Goal: Task Accomplishment & Management: Manage account settings

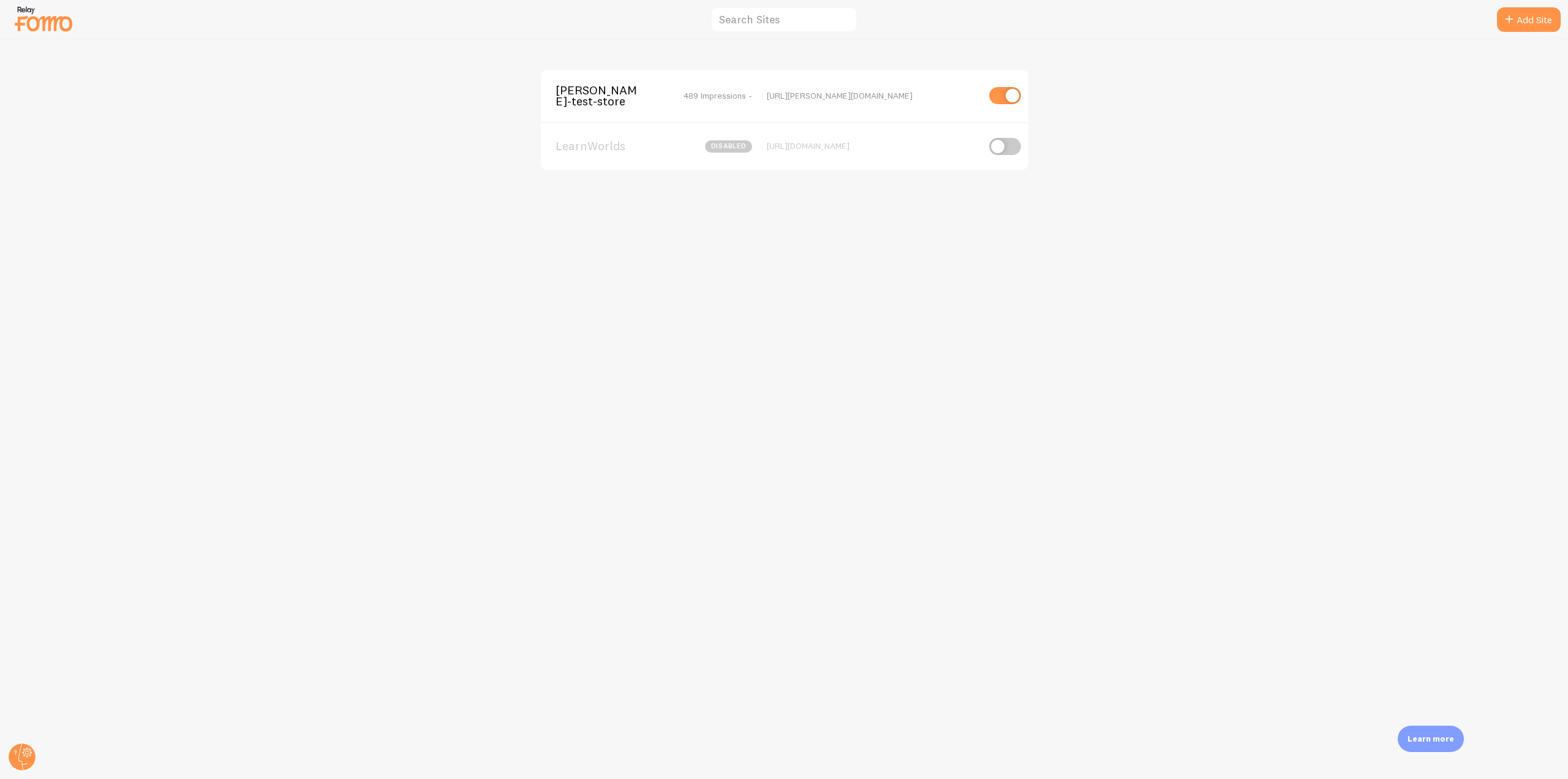
click at [582, 119] on div "elias-fomo-test-store 489 Impressions - https://elias-fomo-test-store.myshopify…" at bounding box center [784, 96] width 487 height 52
click at [585, 109] on div "elias-fomo-test-store 489 Impressions - https://elias-fomo-test-store.myshopify…" at bounding box center [784, 96] width 487 height 52
click at [584, 106] on span "[PERSON_NAME]-test-store" at bounding box center [605, 96] width 99 height 23
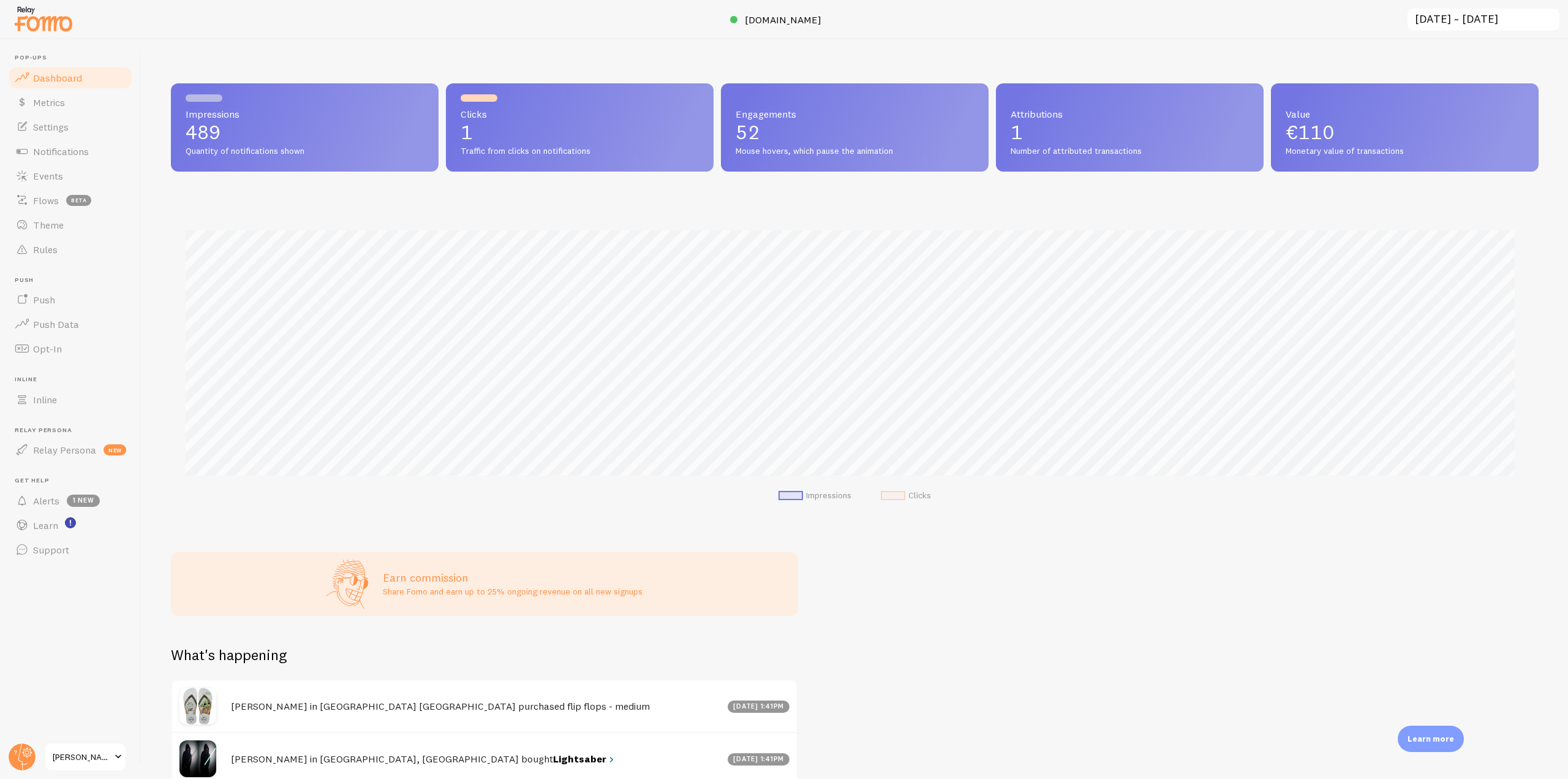
scroll to position [322, 1358]
click at [96, 149] on link "Notifications" at bounding box center [70, 151] width 126 height 24
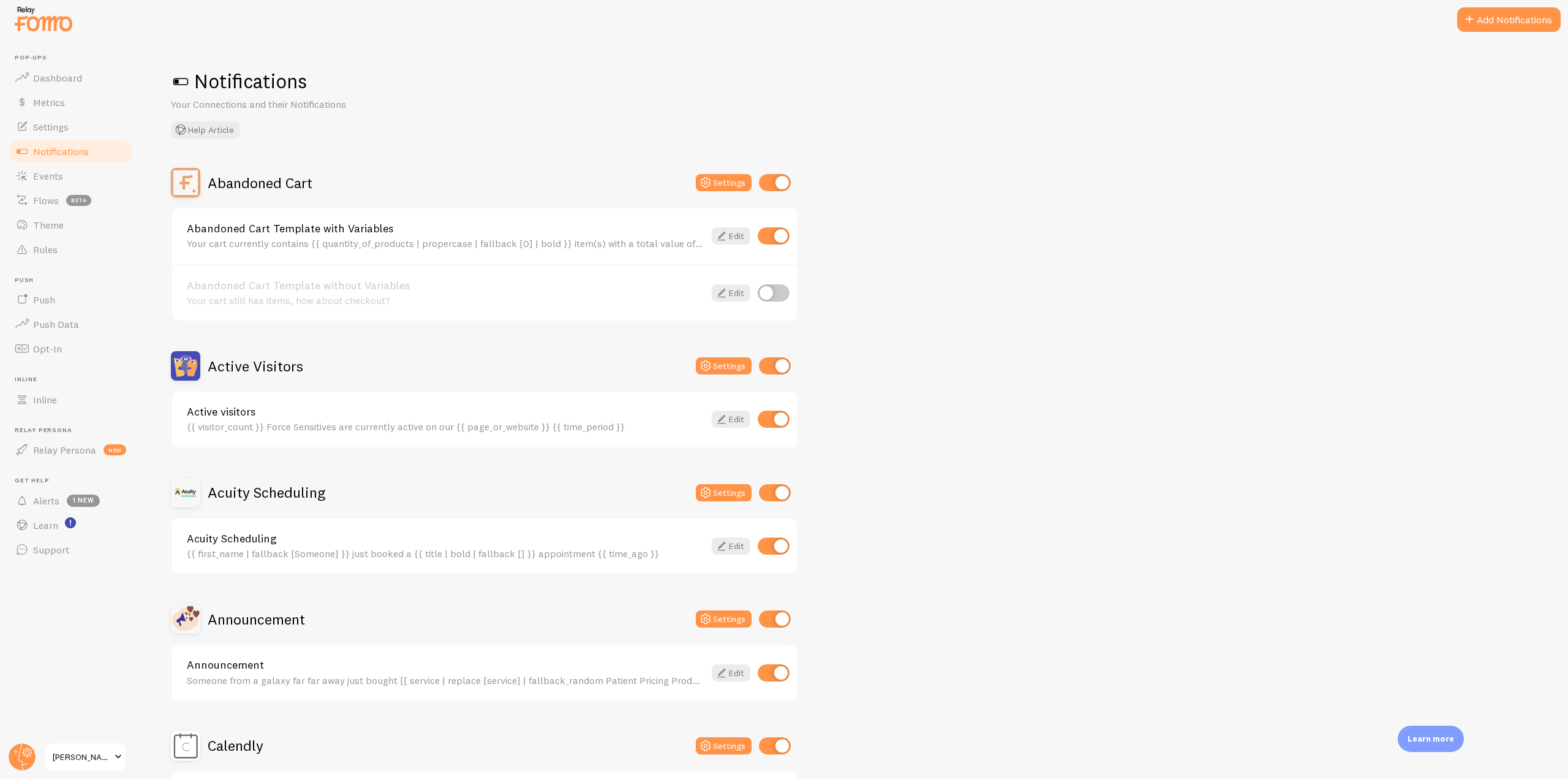
click at [256, 373] on h2 "Active Visitors" at bounding box center [255, 366] width 95 height 19
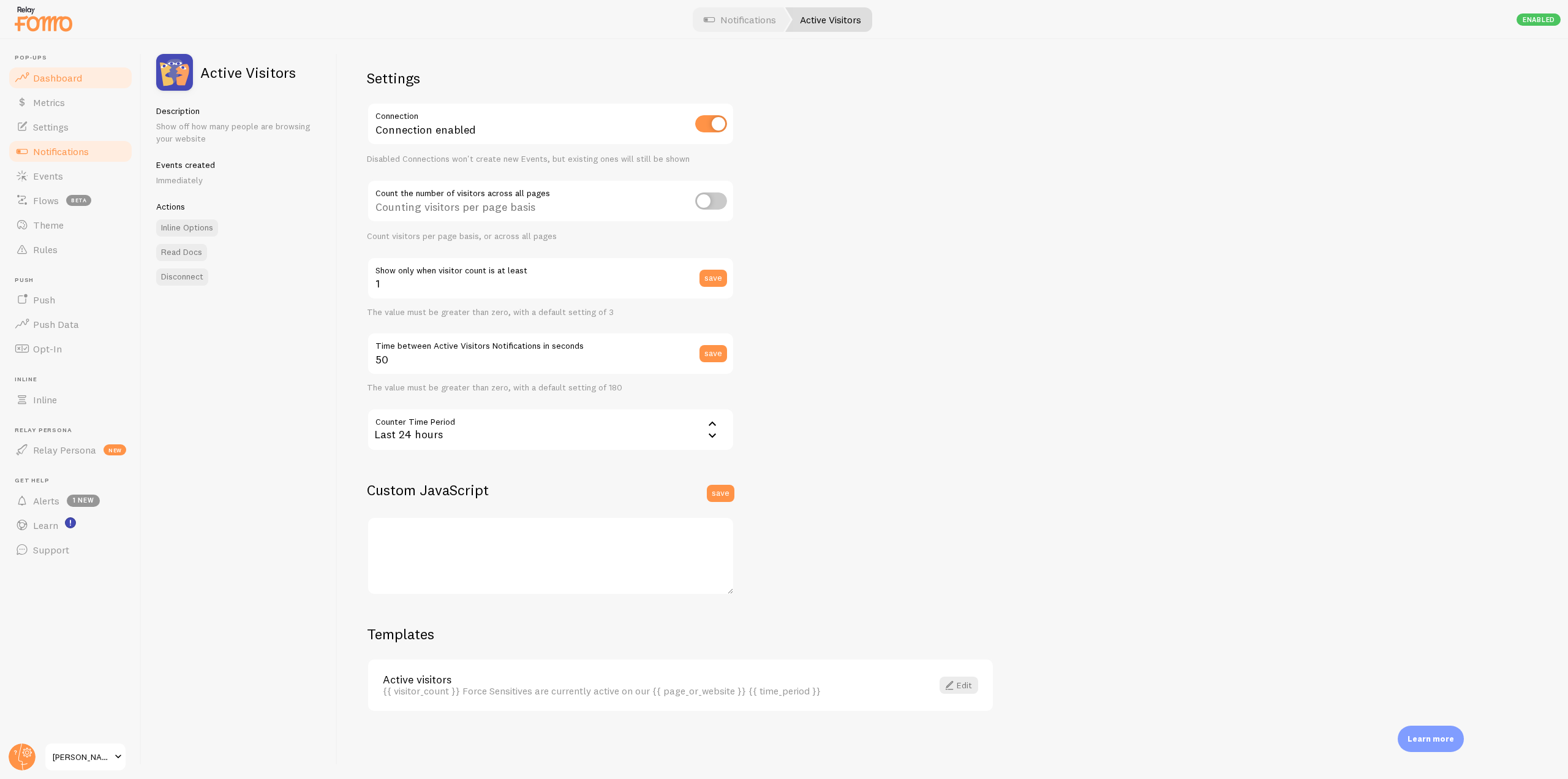
click at [60, 70] on link "Dashboard" at bounding box center [70, 78] width 126 height 24
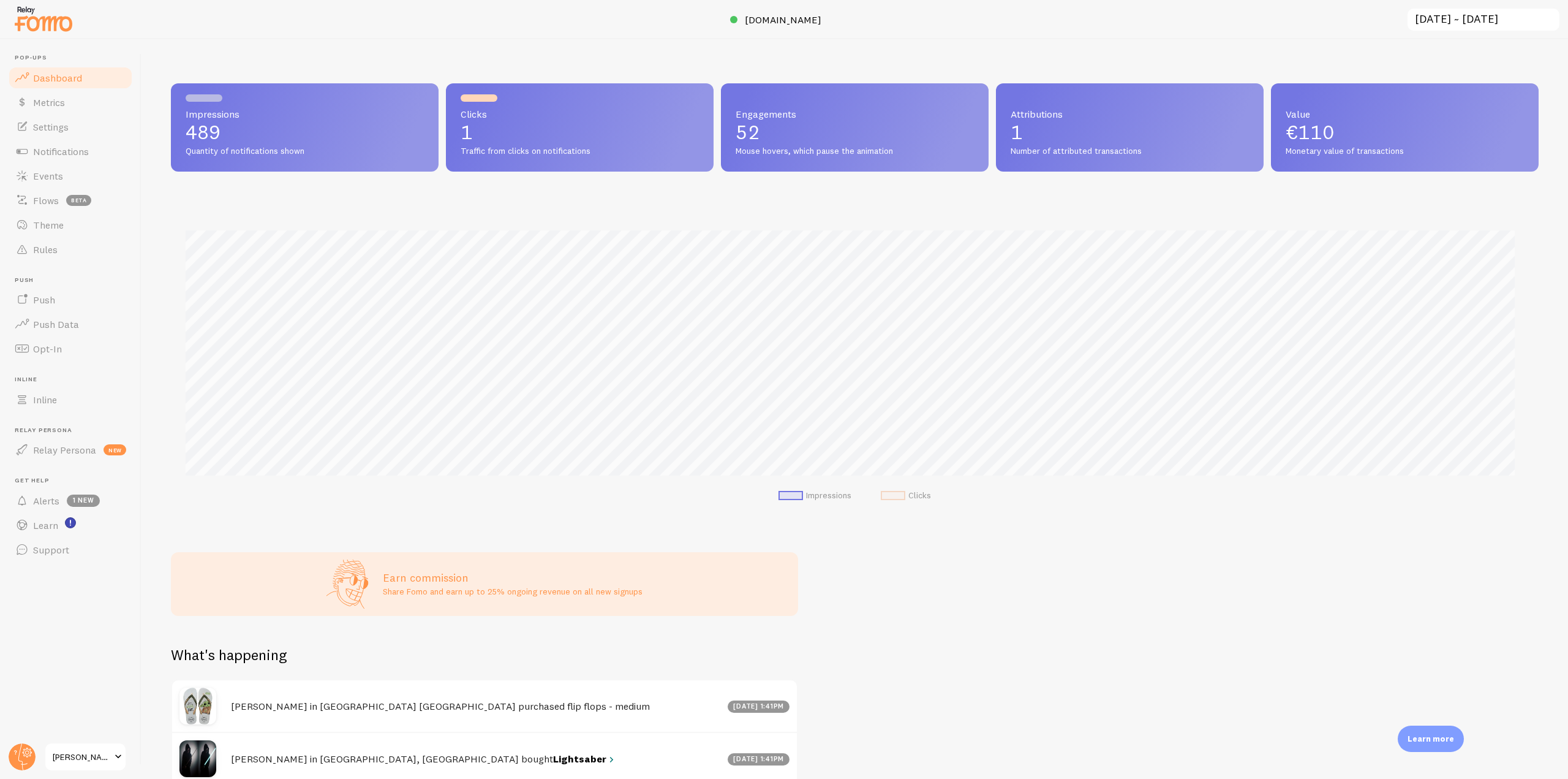
scroll to position [322, 1358]
click at [89, 155] on span "Notifications" at bounding box center [60, 152] width 56 height 13
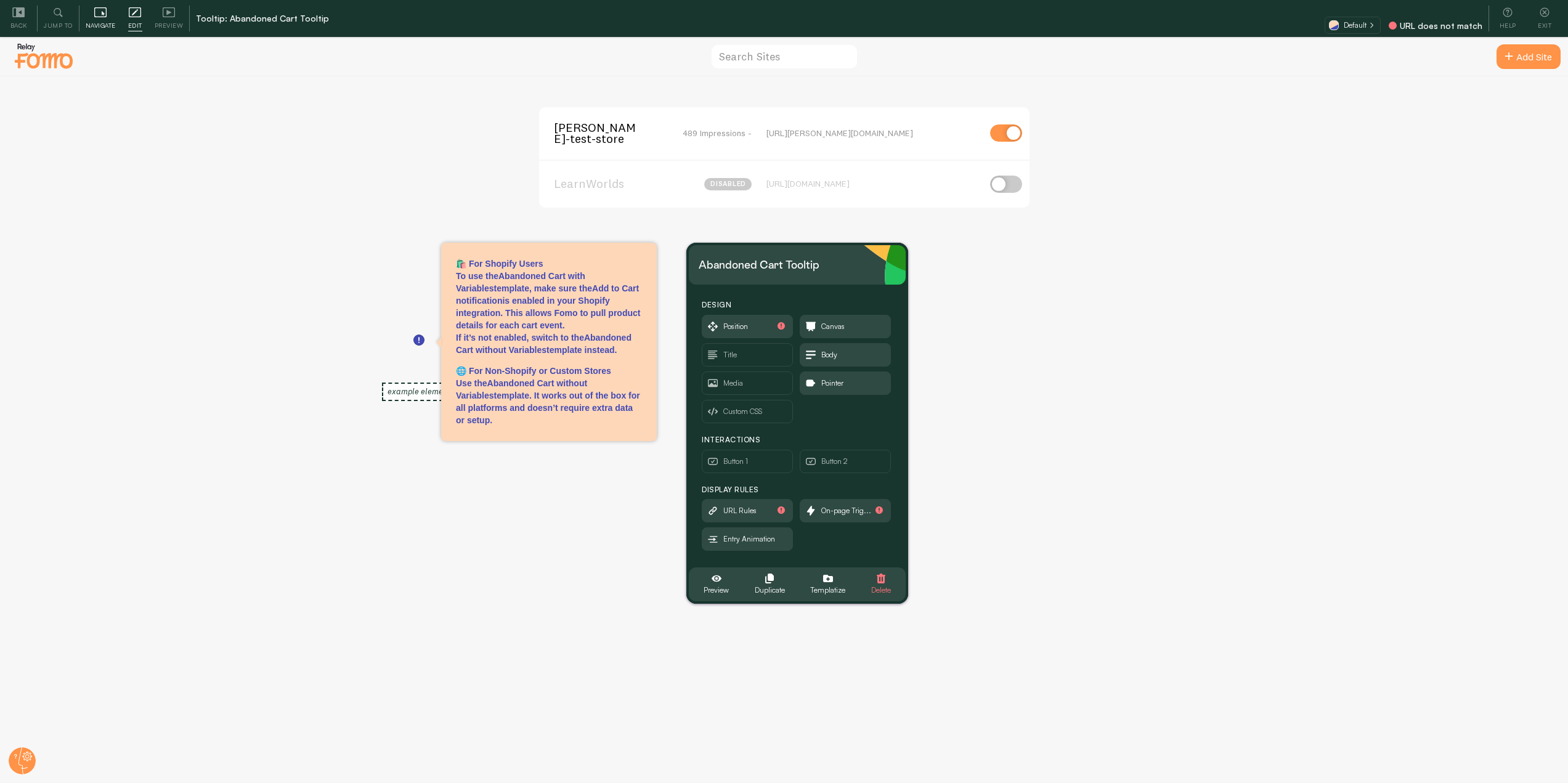
click at [102, 7] on icon at bounding box center [101, 13] width 13 height 13
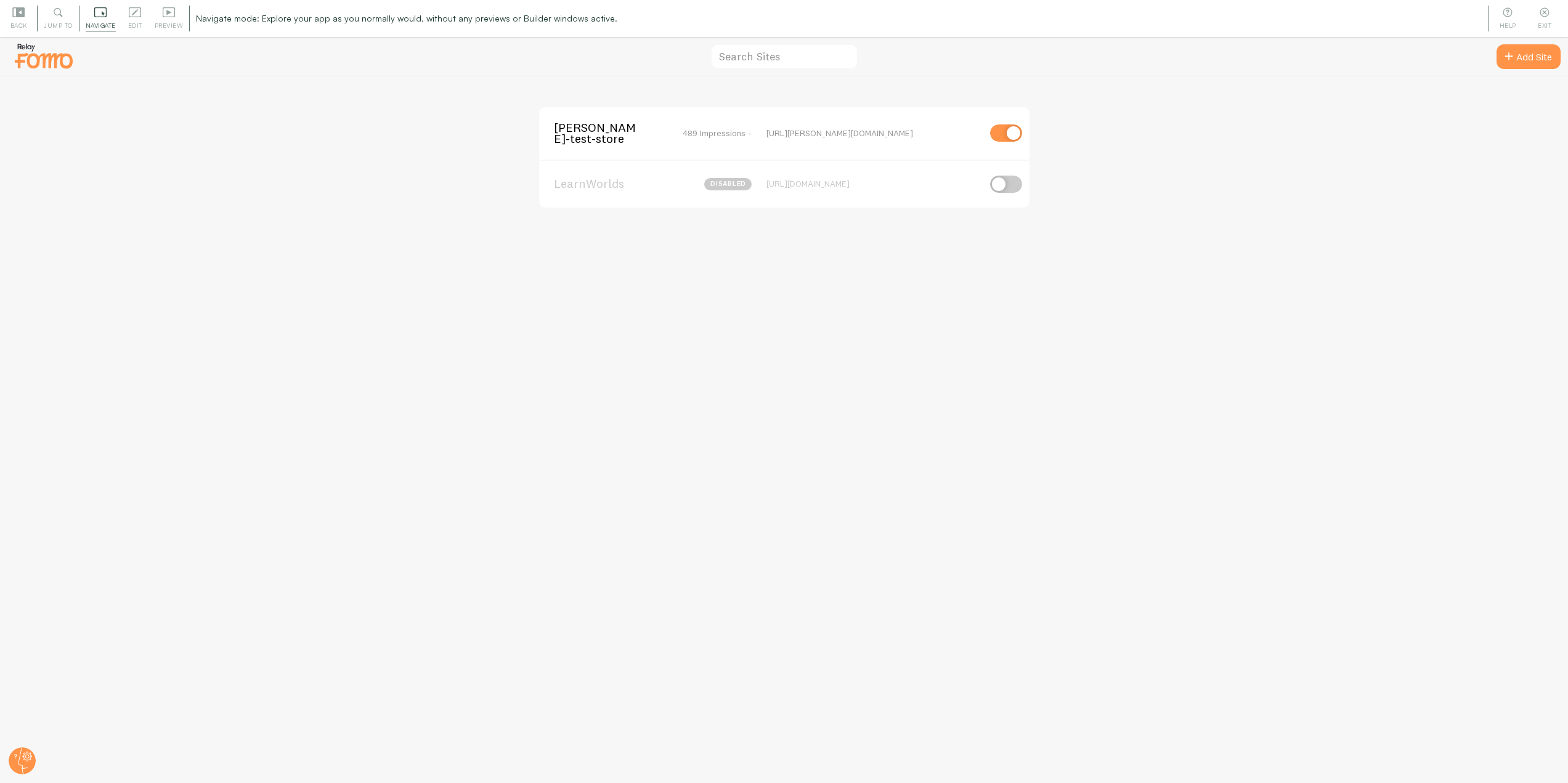
click at [570, 127] on span "[PERSON_NAME]-test-store" at bounding box center [604, 133] width 99 height 23
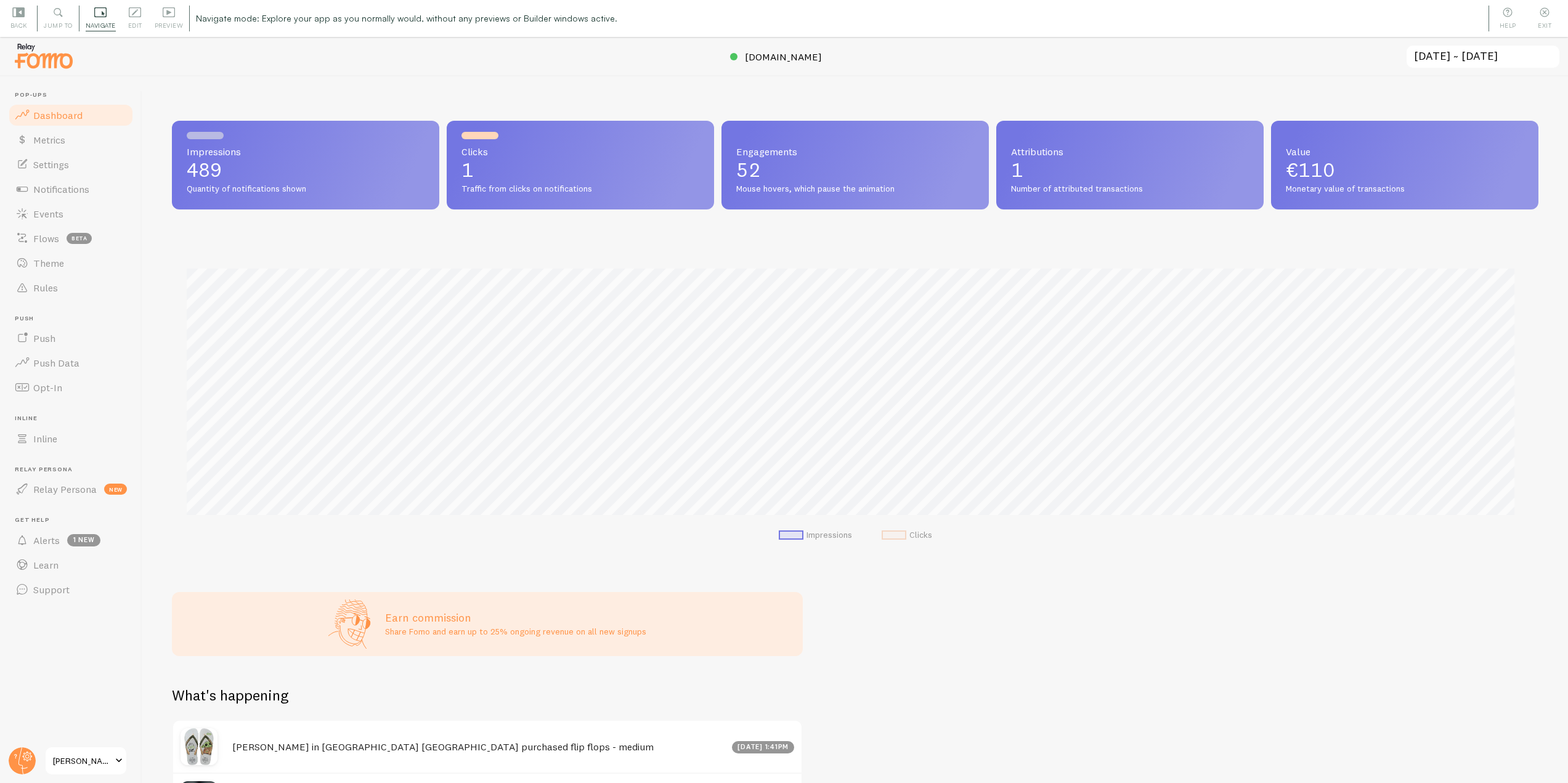
scroll to position [323, 1358]
click at [102, 183] on link "Notifications" at bounding box center [70, 189] width 127 height 24
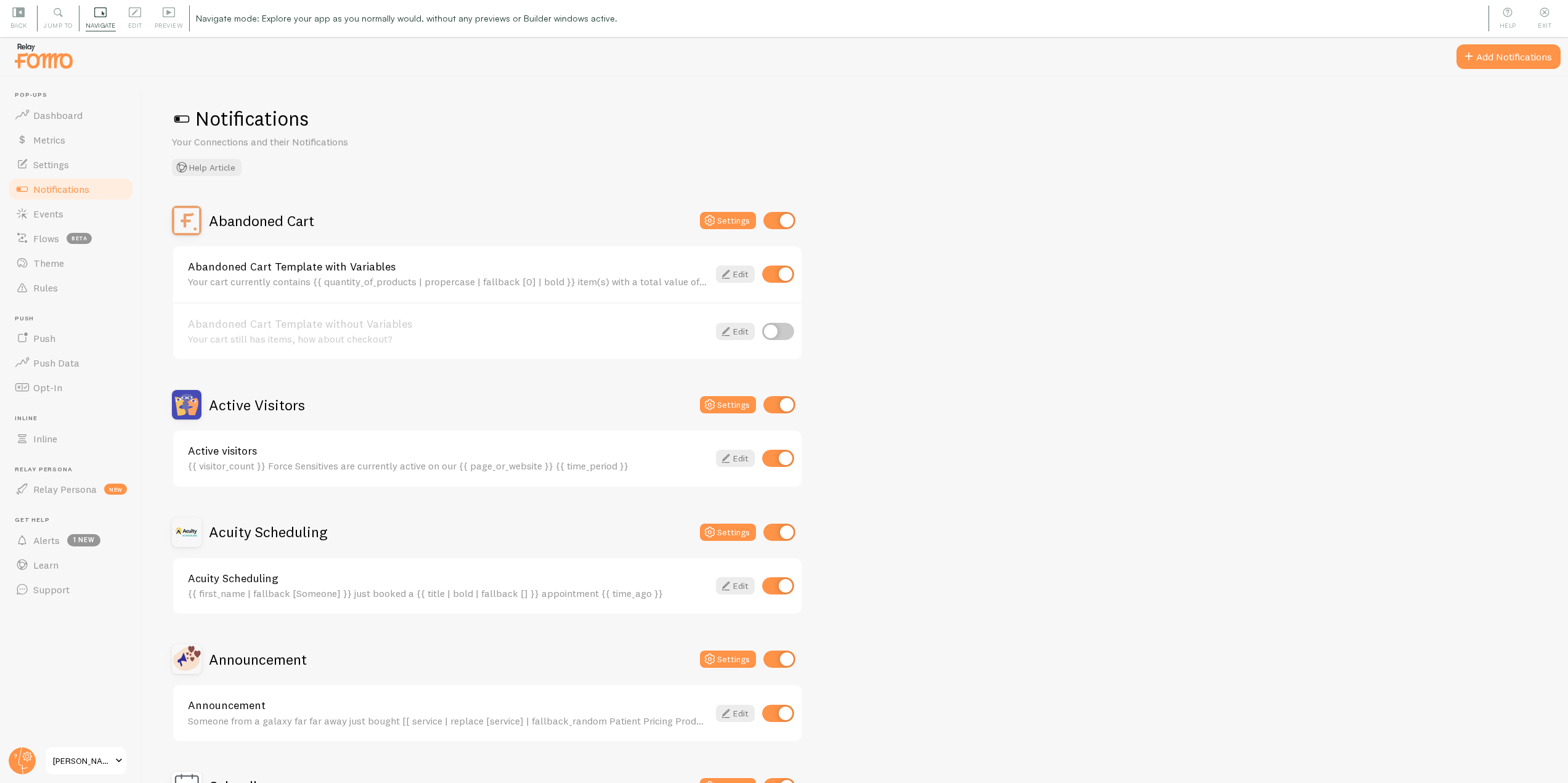
click at [114, 21] on span "Navigate" at bounding box center [101, 25] width 30 height 12
click at [139, 25] on span "Edit" at bounding box center [135, 25] width 14 height 12
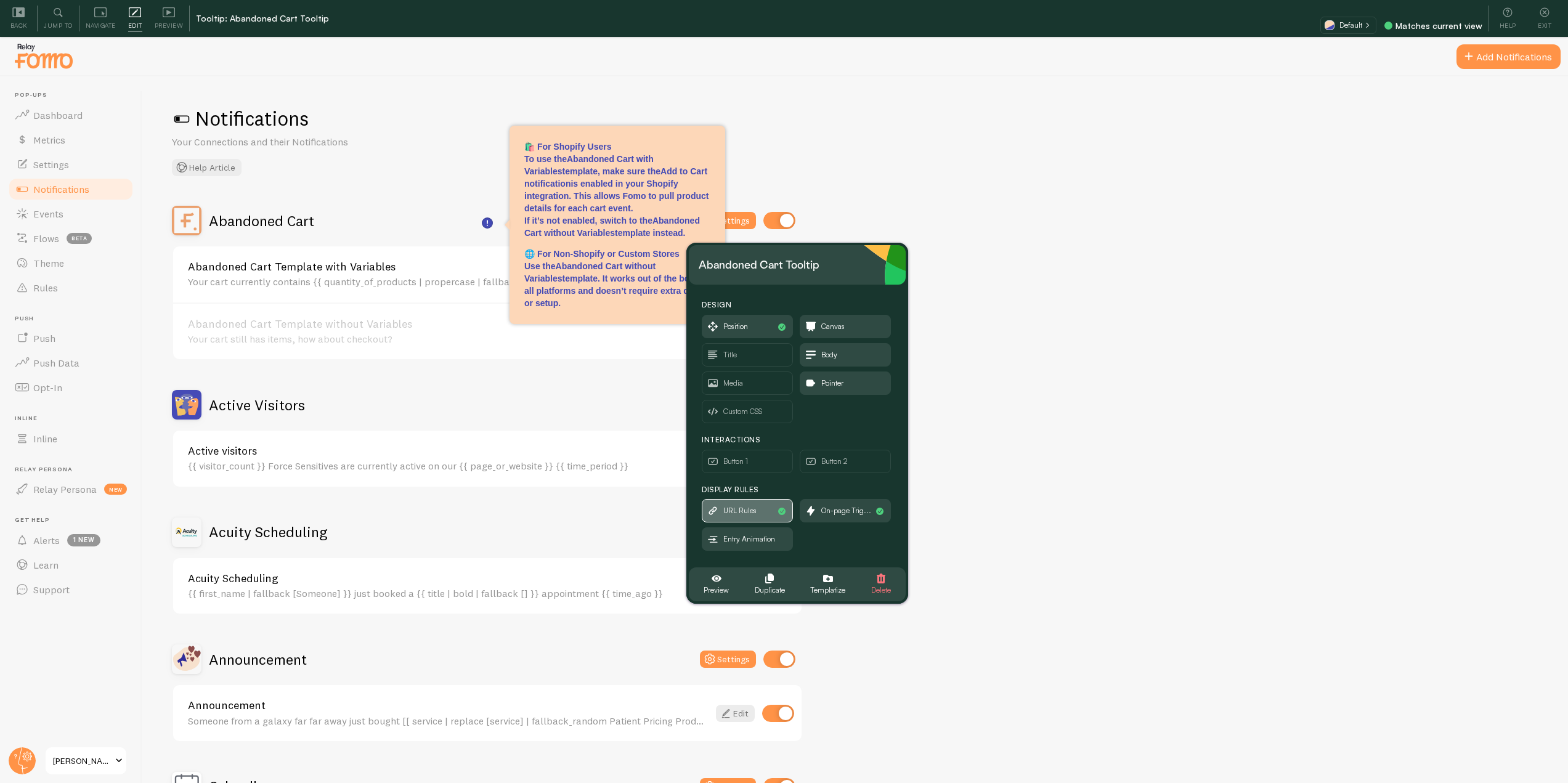
click at [760, 518] on span "URL Rules" at bounding box center [747, 511] width 90 height 22
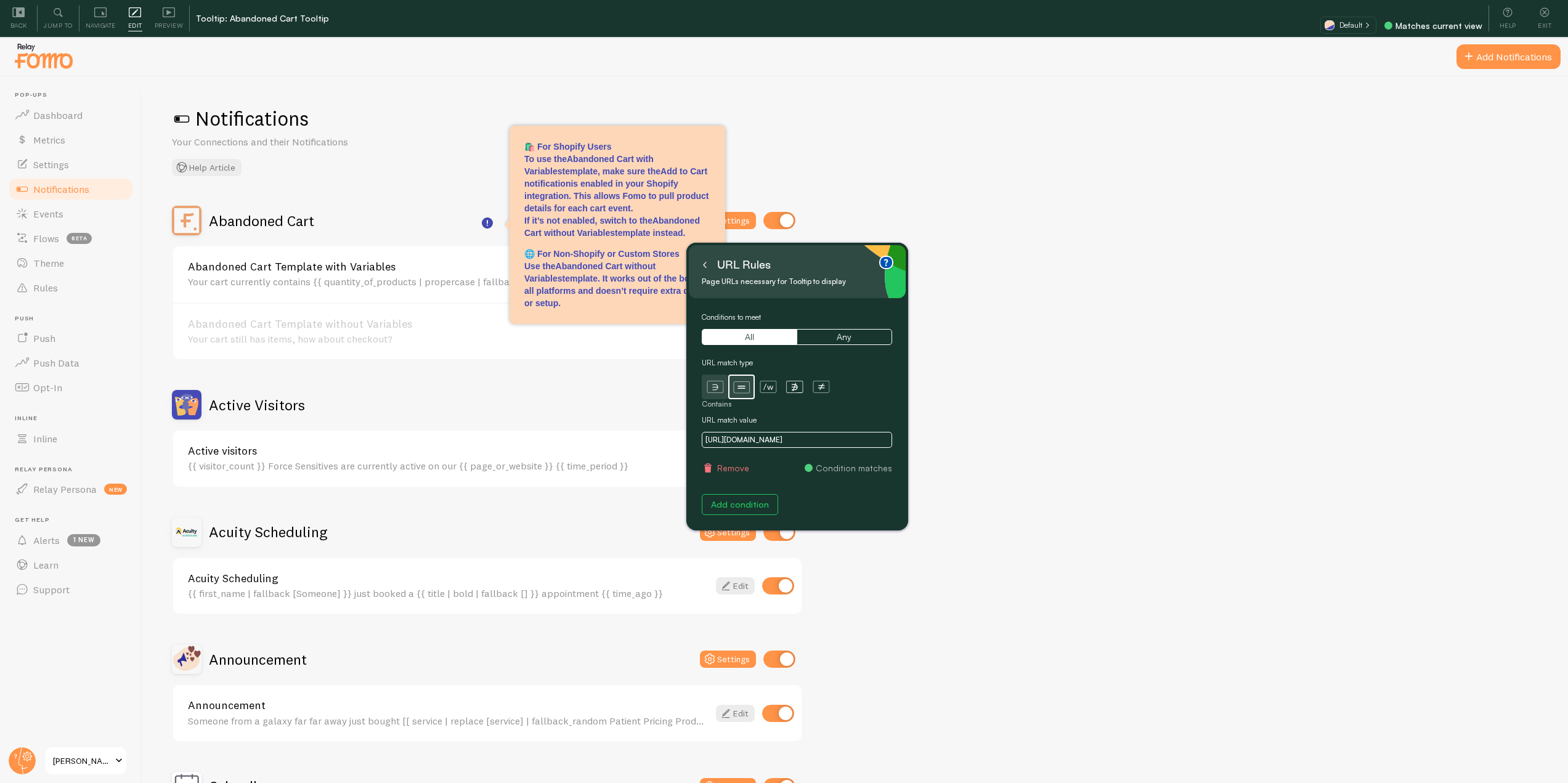
click at [720, 385] on icon at bounding box center [716, 387] width 17 height 17
click at [741, 386] on icon at bounding box center [741, 386] width 7 height 3
drag, startPoint x: 764, startPoint y: 438, endPoint x: 703, endPoint y: 445, distance: 61.4
click at [703, 445] on input "https://fomo.com/app#/notifications/" at bounding box center [797, 440] width 190 height 16
type input "/app#/notifications/"
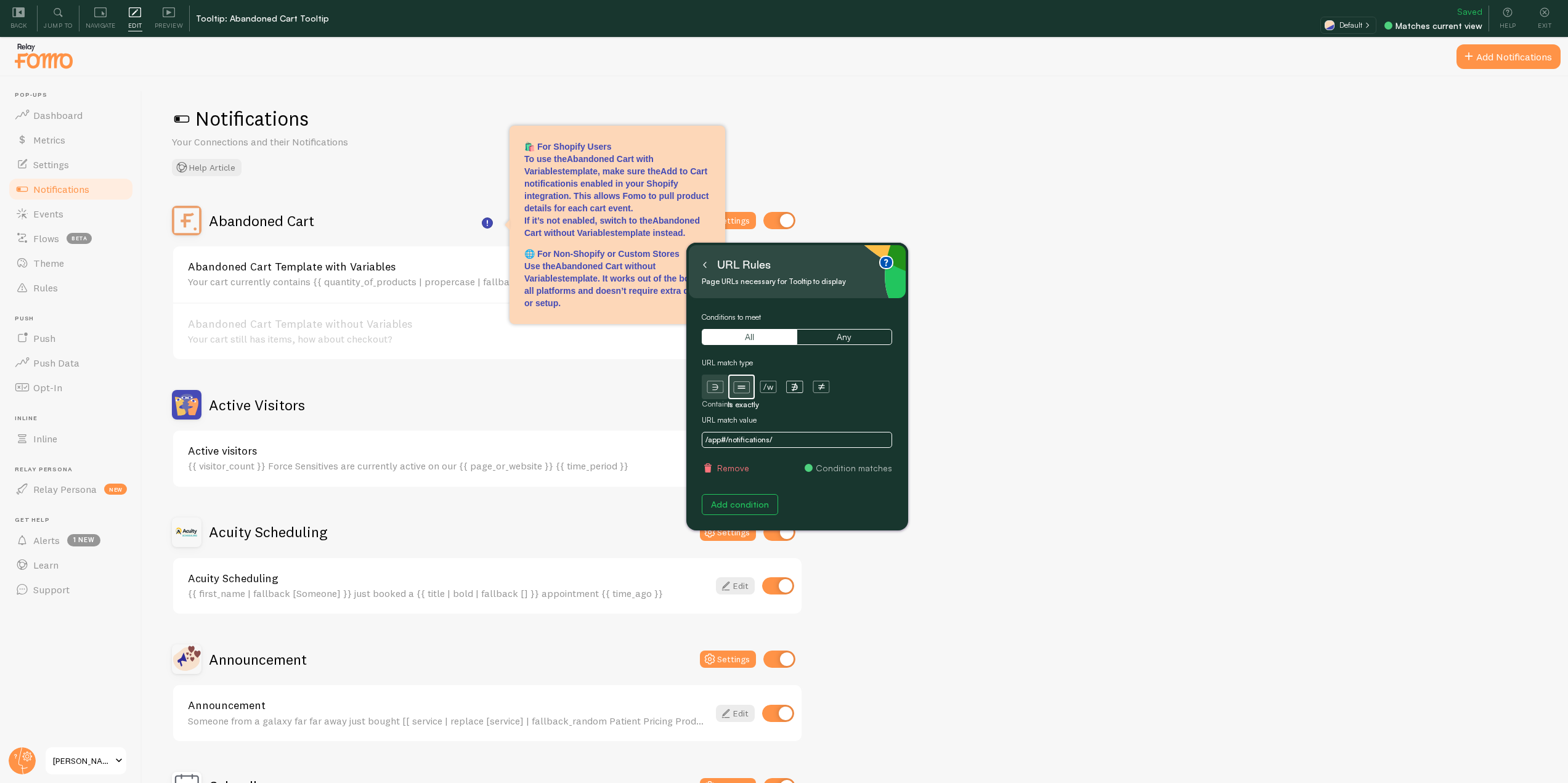
click at [704, 264] on icon at bounding box center [705, 265] width 6 height 6
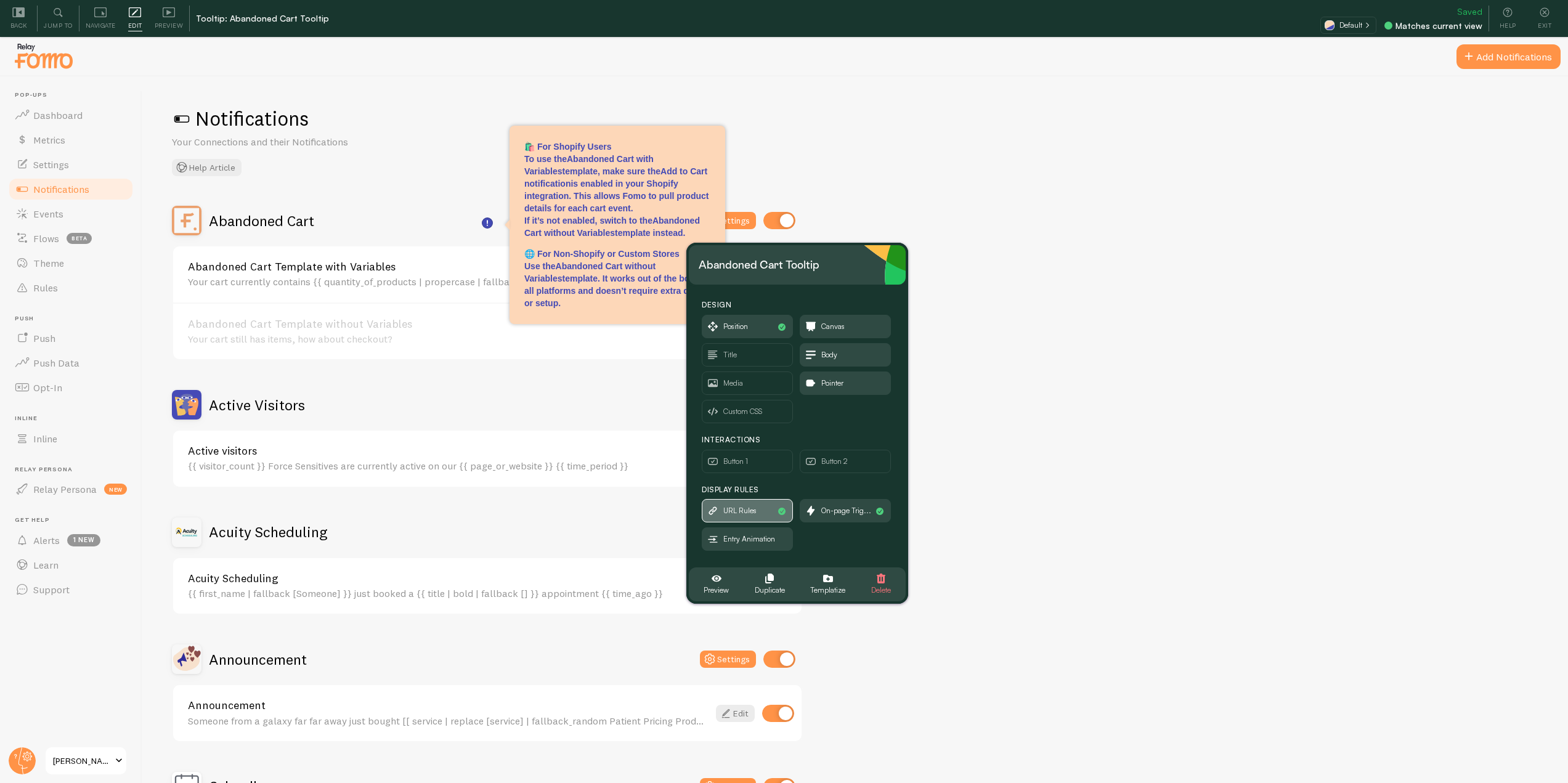
click at [756, 504] on span "URL Rules" at bounding box center [740, 510] width 33 height 13
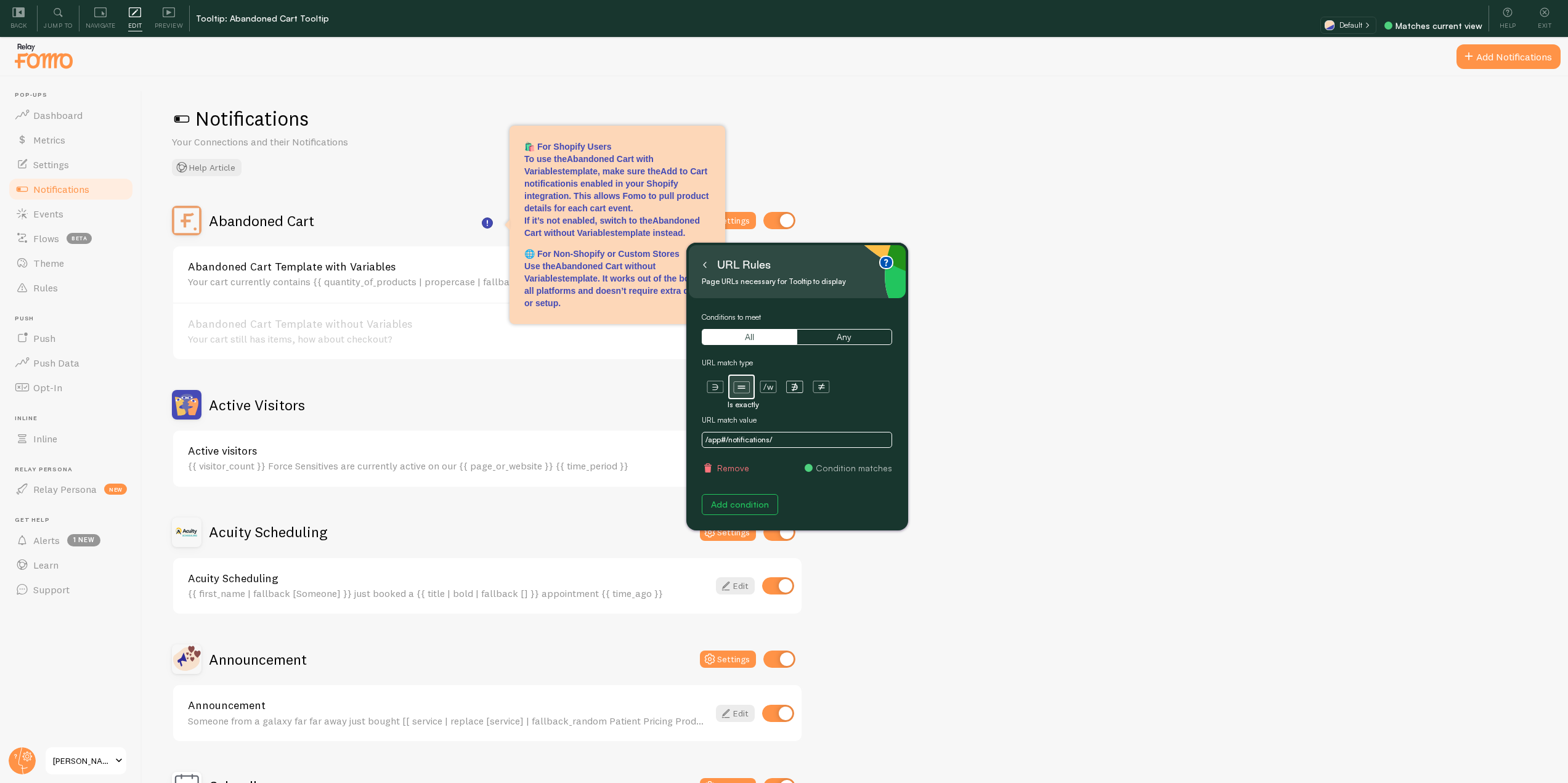
click at [705, 266] on icon at bounding box center [704, 264] width 2 height 6
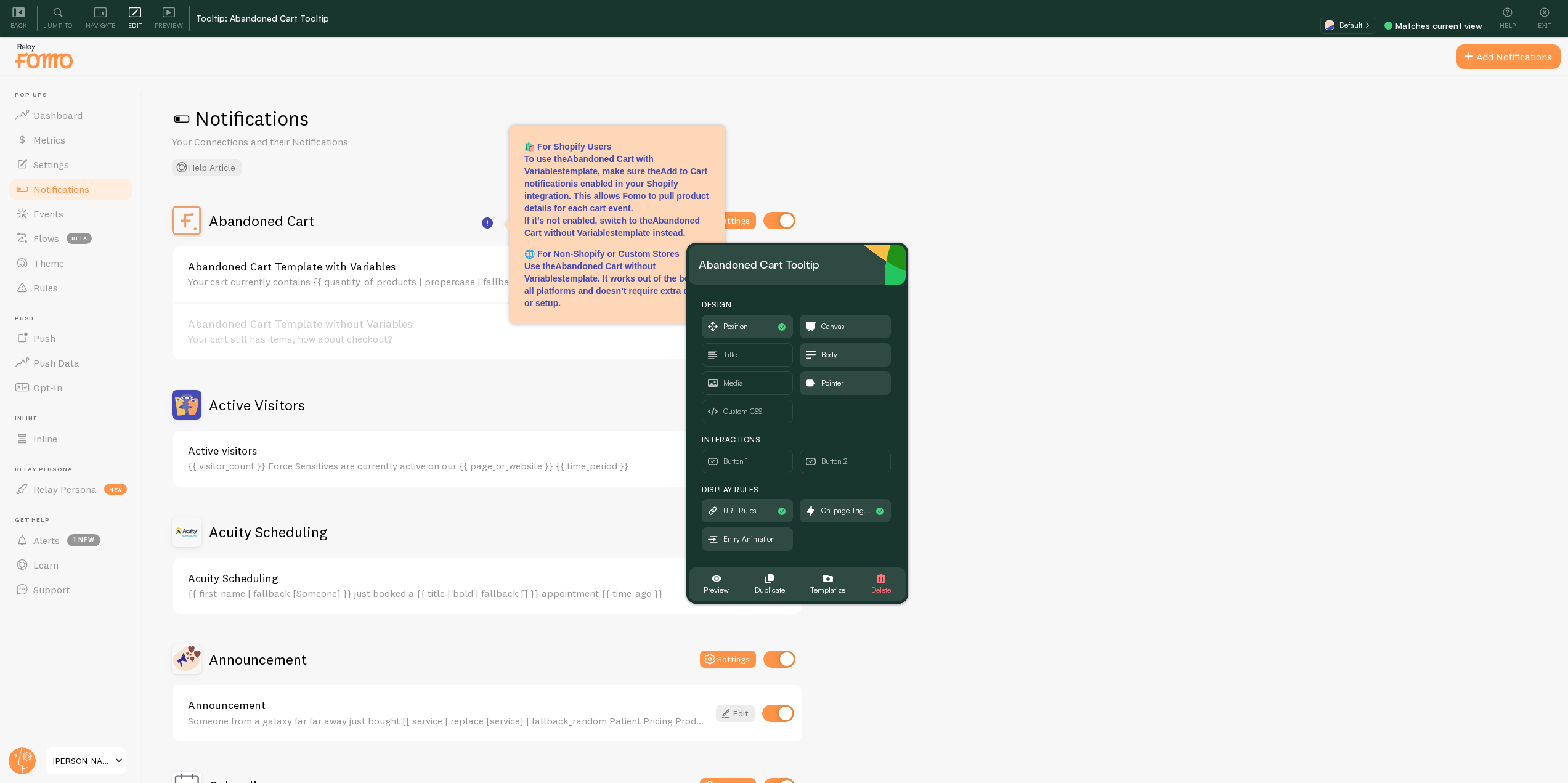
click at [30, 12] on div "Back" at bounding box center [18, 18] width 37 height 26
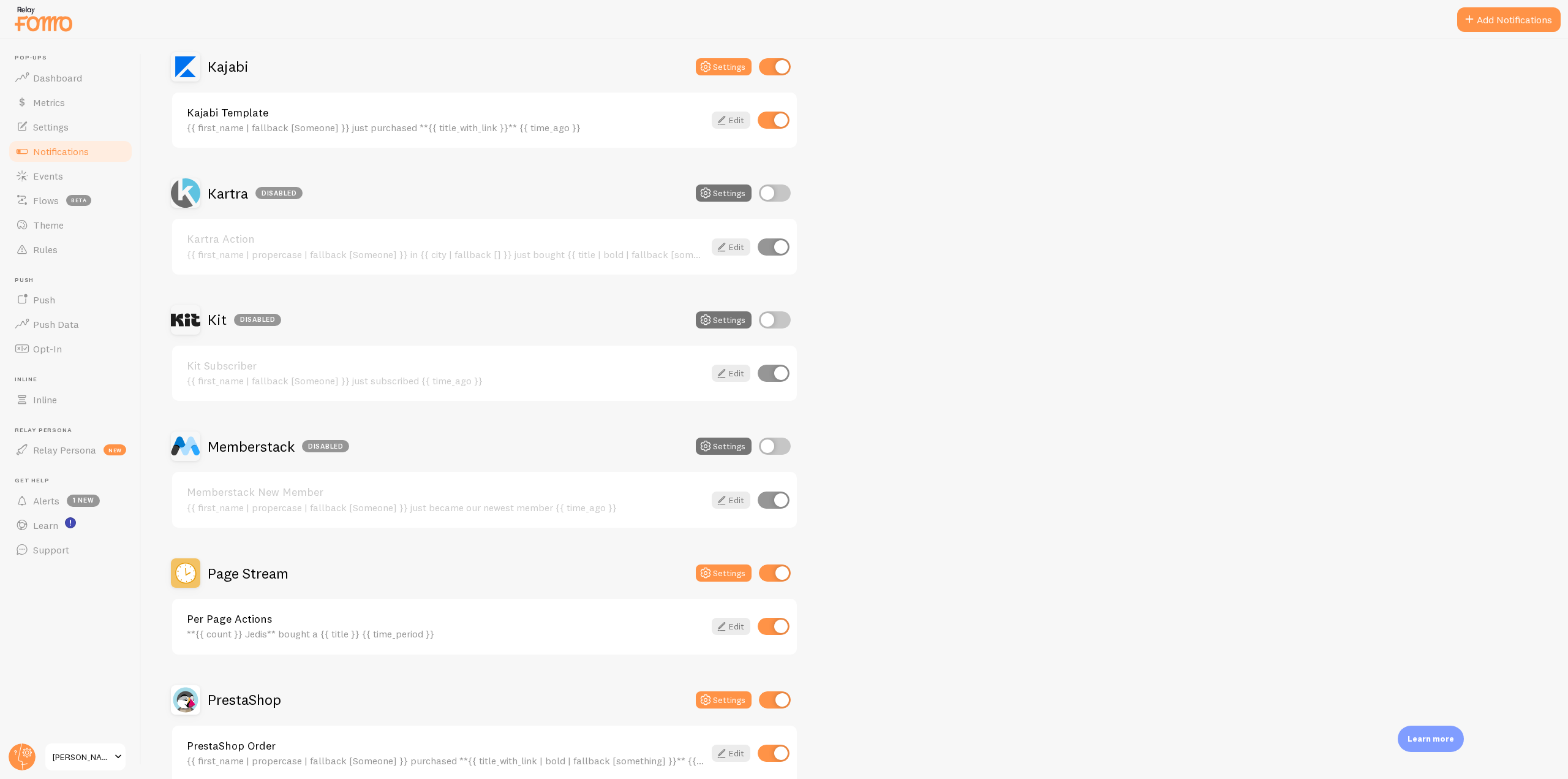
scroll to position [1961, 0]
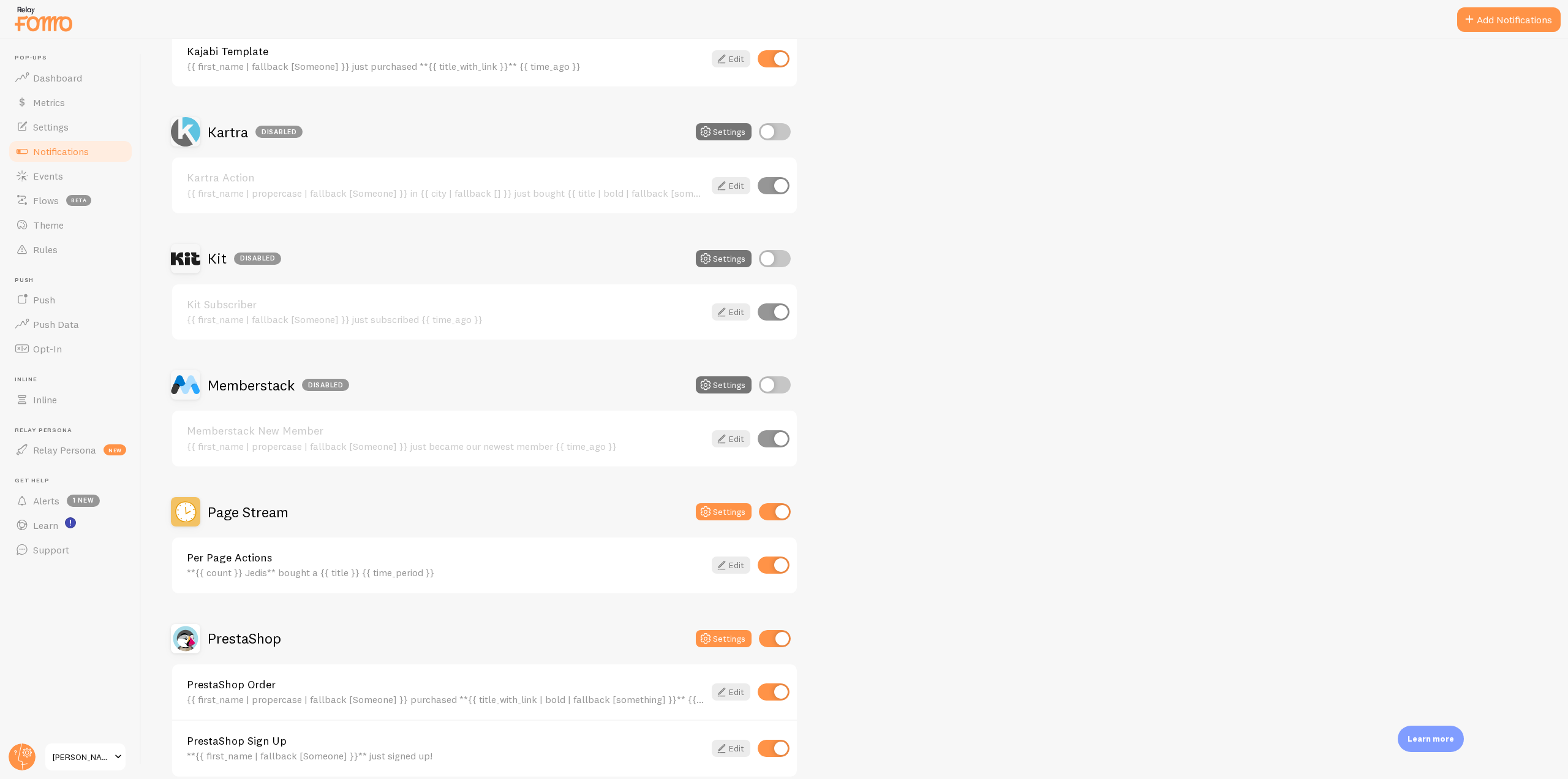
click at [250, 507] on h2 "Page Stream" at bounding box center [247, 512] width 81 height 19
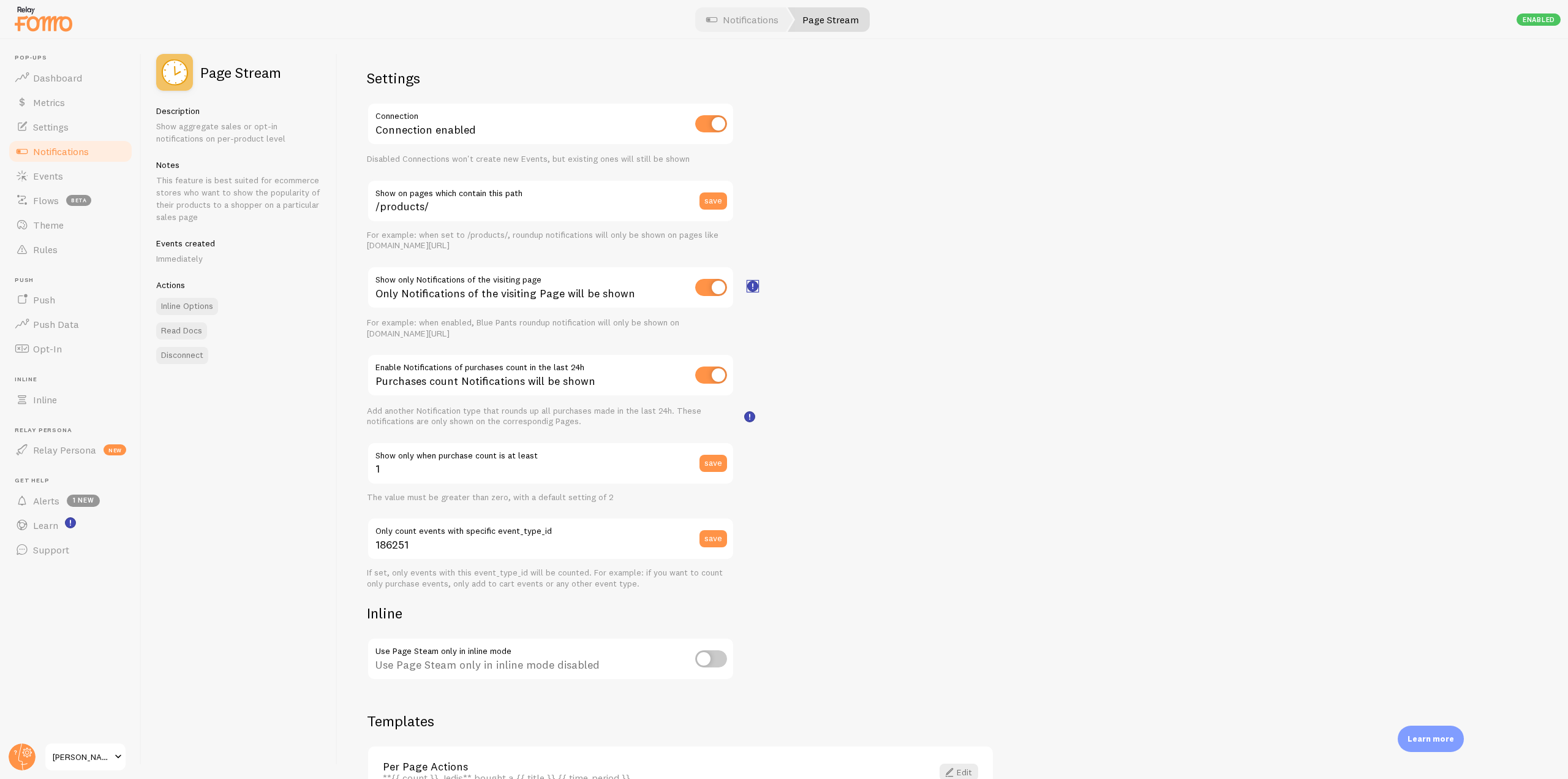
click at [750, 286] on rect "<h3>Show Only Notifications of the Visiting Page?<br></h3><p>When enabled, only…" at bounding box center [753, 286] width 10 height 10
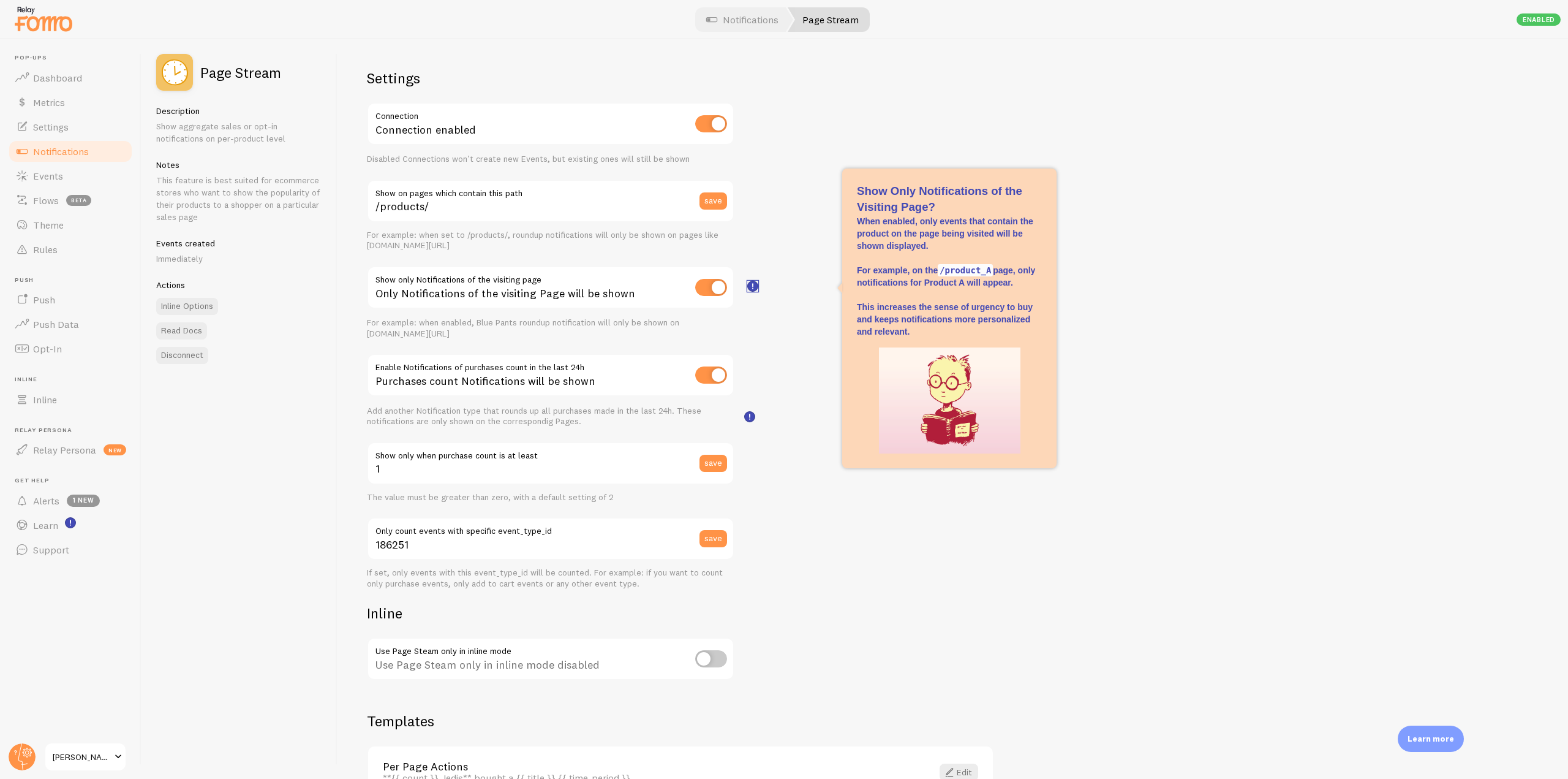
click at [750, 286] on rect "<h3>Show Only Notifications of the Visiting Page?<br></h3><p>When enabled, only…" at bounding box center [753, 286] width 10 height 10
click at [746, 416] on rect at bounding box center [750, 417] width 10 height 10
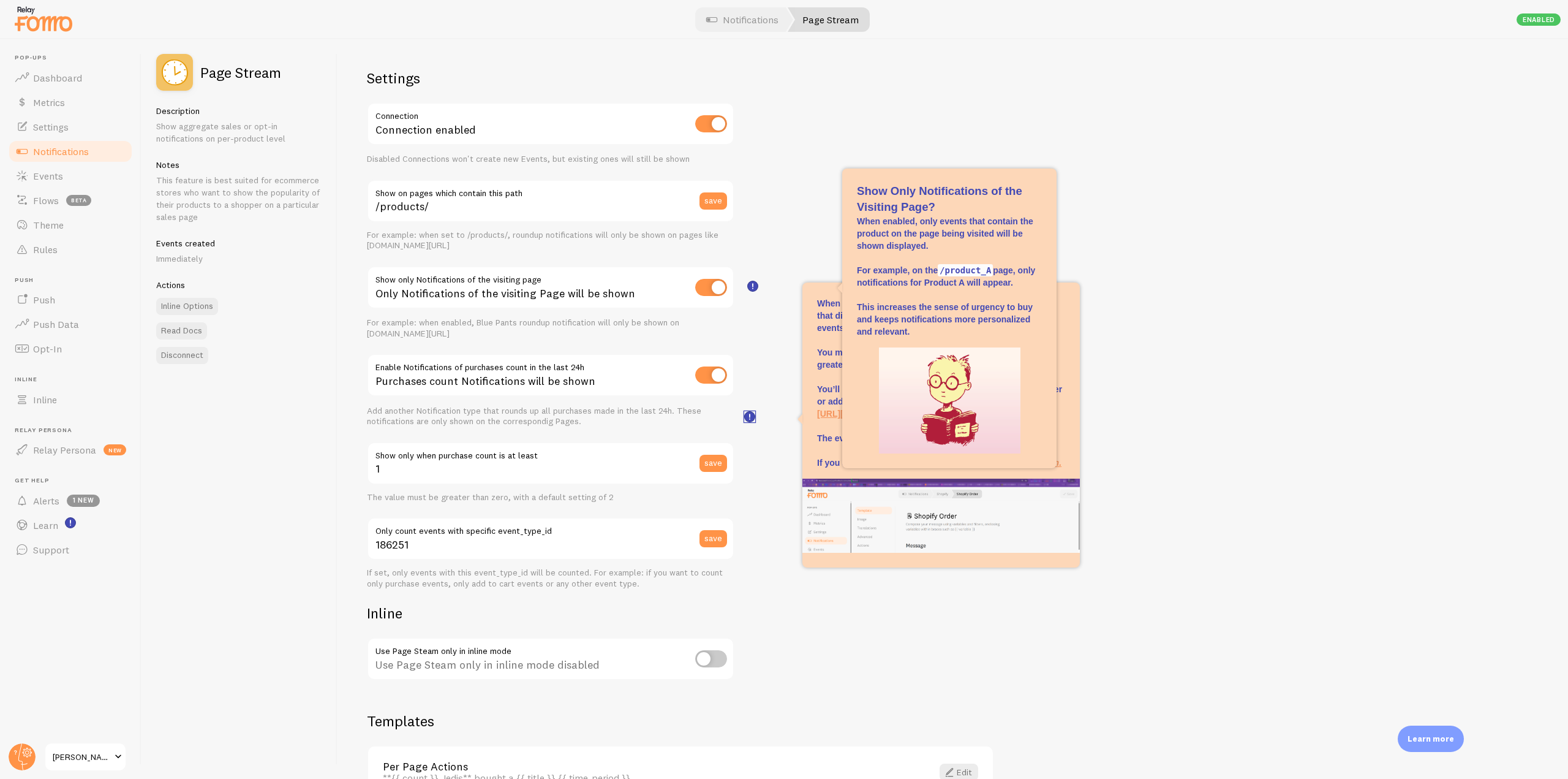
click at [749, 415] on rect at bounding box center [750, 417] width 10 height 10
click at [751, 287] on rect "<h3>Show Only Notifications of the Visiting Page?<br></h3><p>When enabled, only…" at bounding box center [753, 286] width 10 height 10
click at [805, 218] on div "Settings Connection Connection enabled Disabled Connections won't create new Ev…" at bounding box center [952, 409] width 1231 height 740
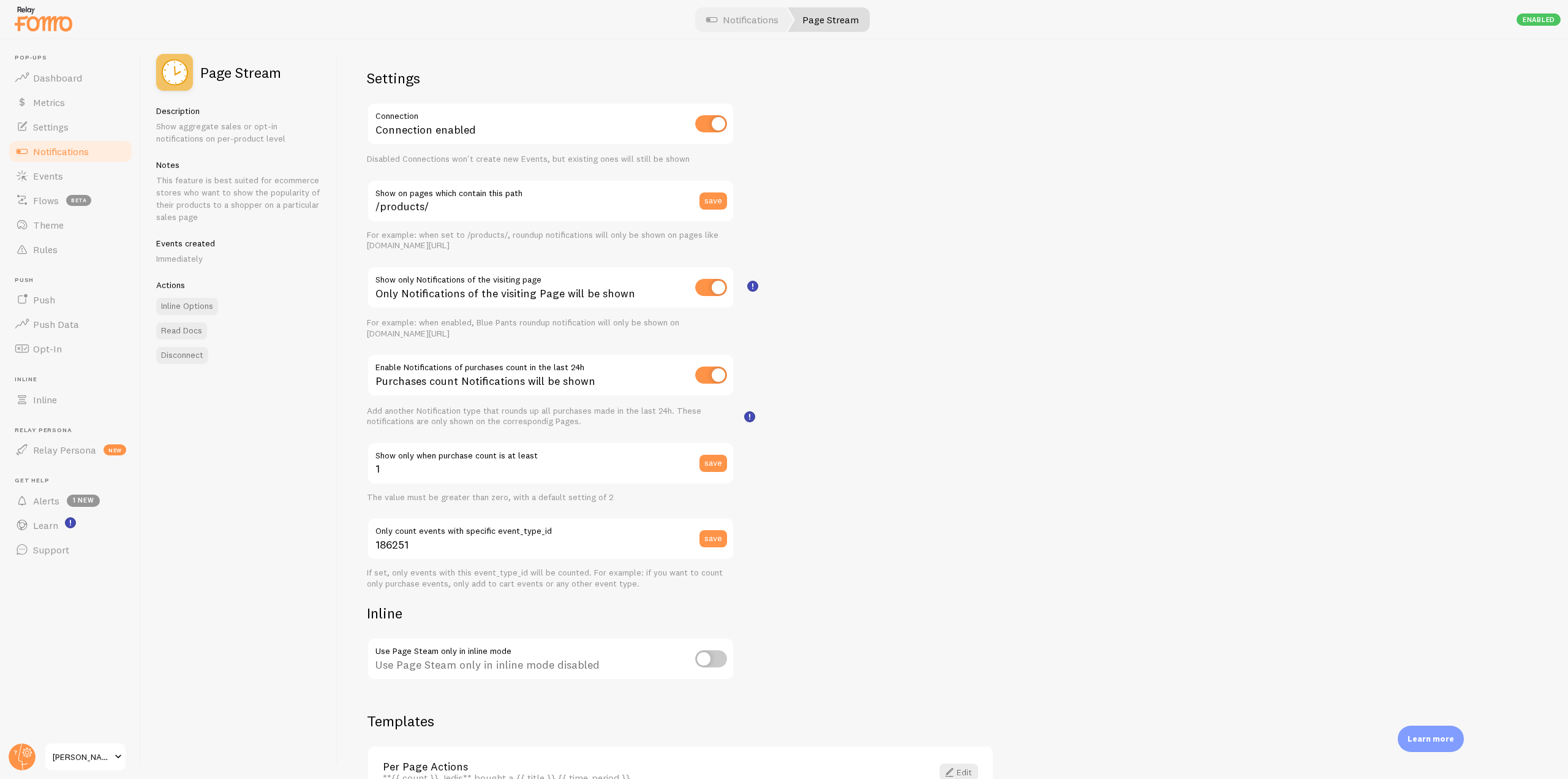
click at [60, 153] on span "Notifications" at bounding box center [60, 152] width 56 height 13
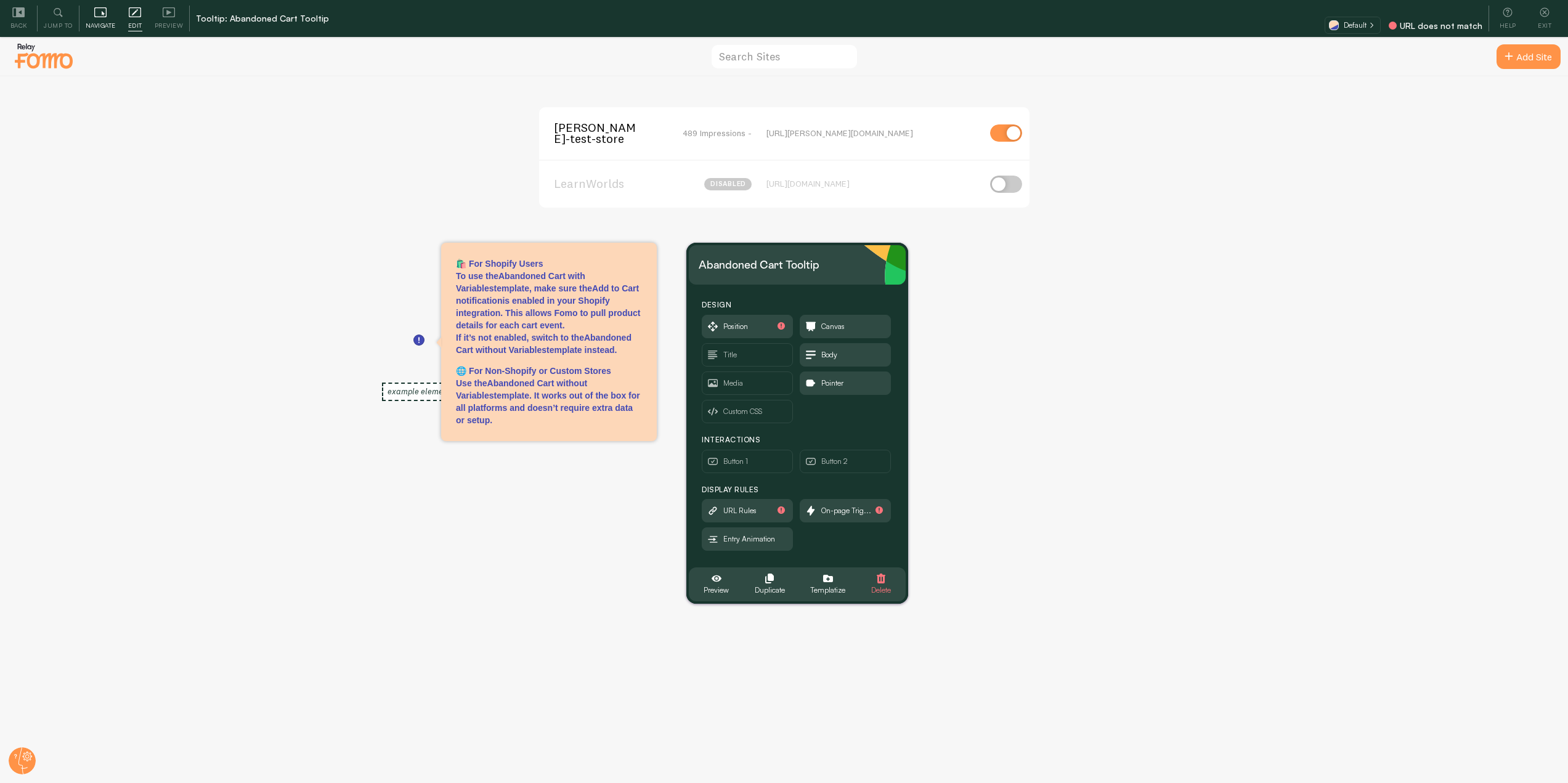
click at [101, 20] on span "Navigate" at bounding box center [101, 25] width 30 height 12
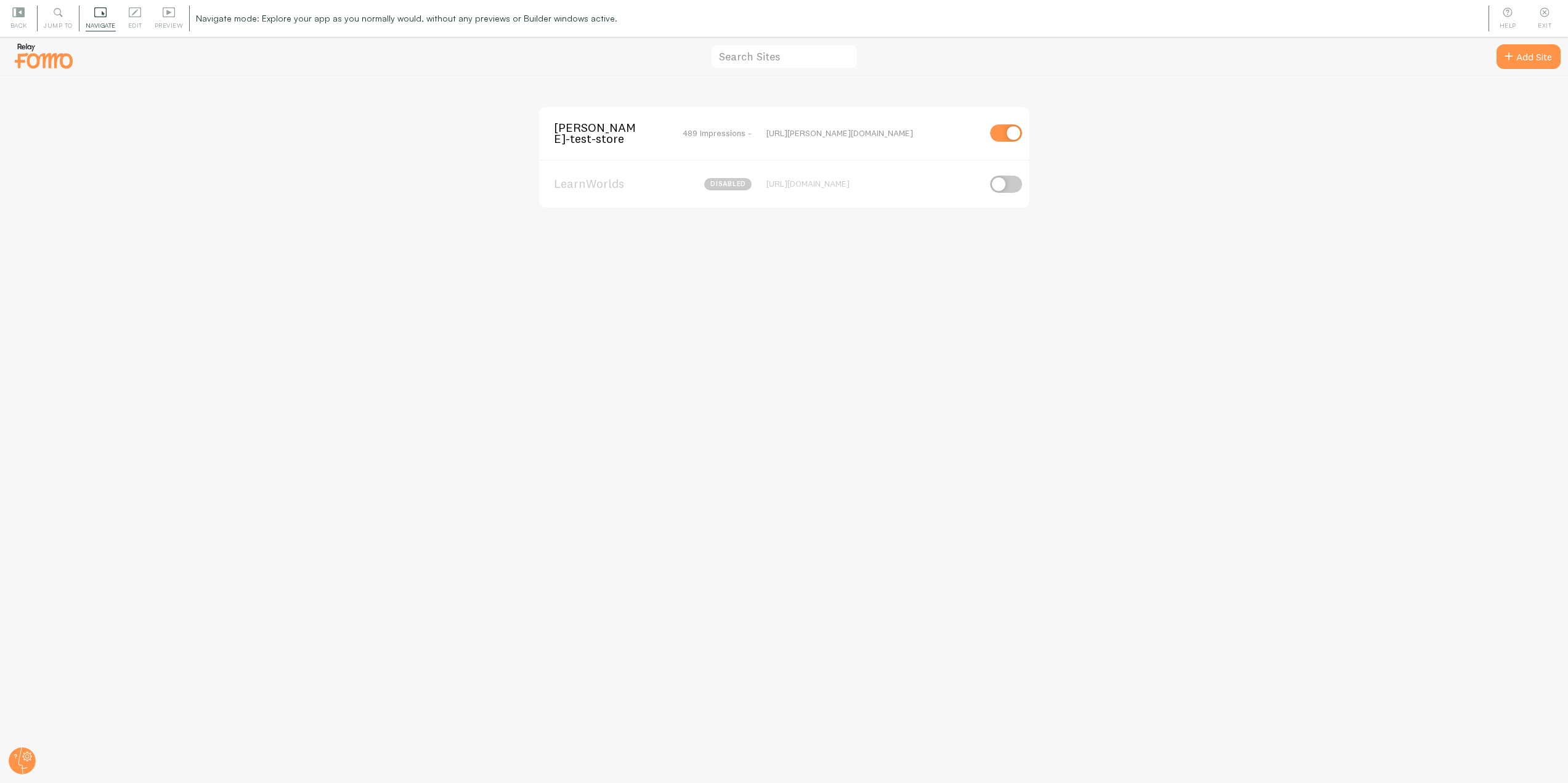
click at [617, 137] on span "[PERSON_NAME]-test-store" at bounding box center [604, 133] width 99 height 23
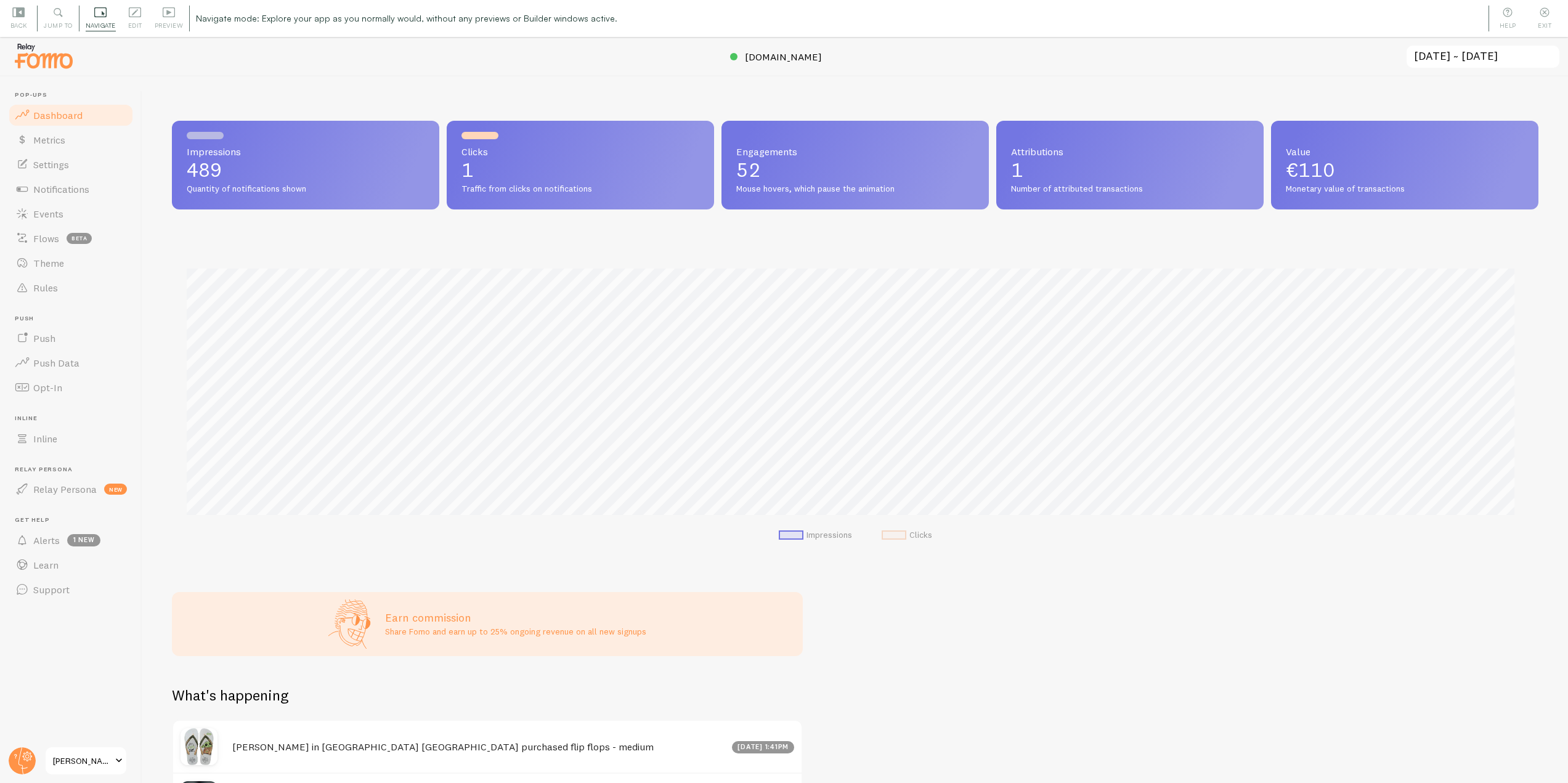
scroll to position [323, 1358]
click at [78, 194] on span "Notifications" at bounding box center [61, 189] width 56 height 13
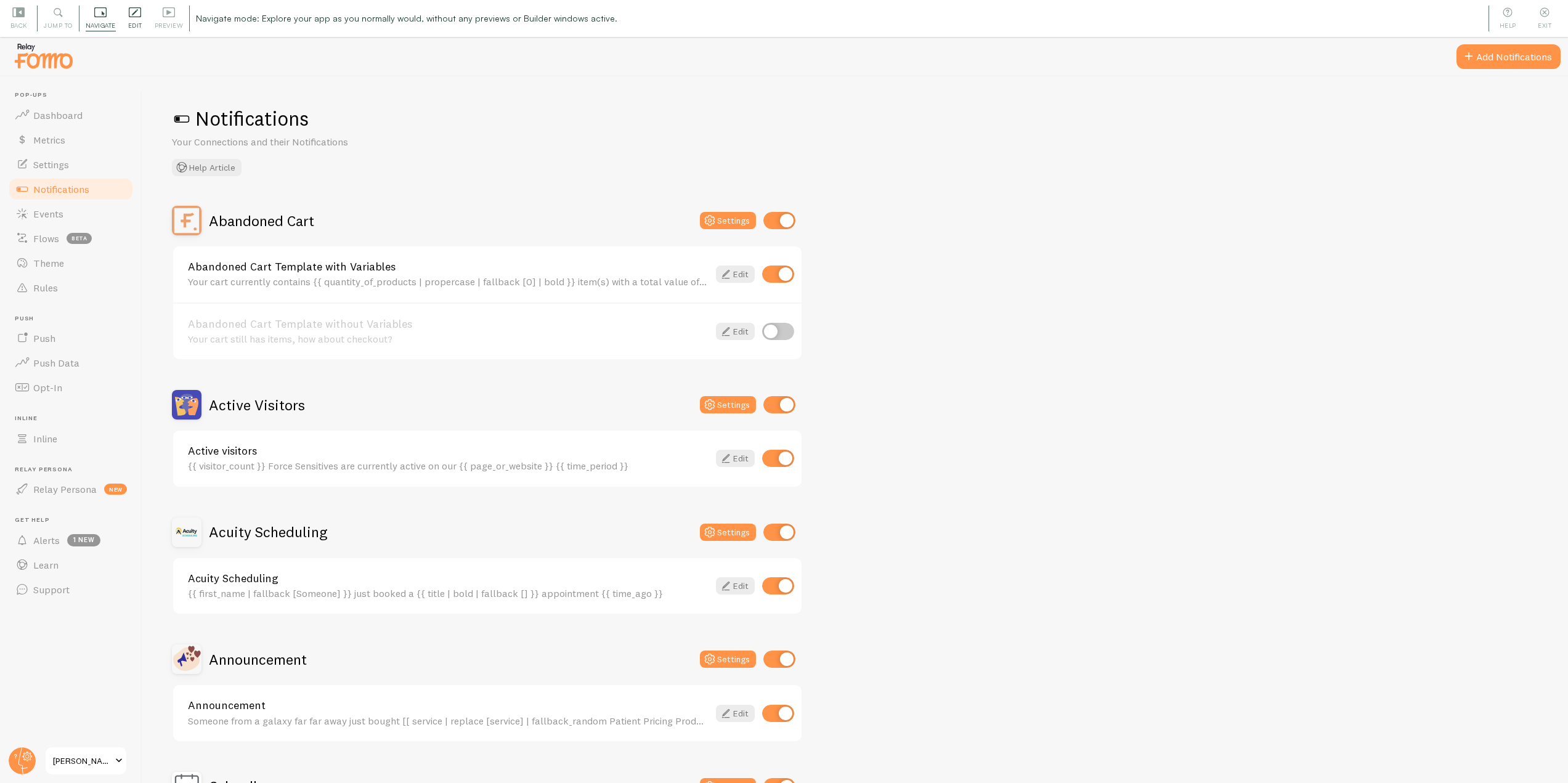
click at [137, 20] on span "Edit" at bounding box center [135, 25] width 14 height 12
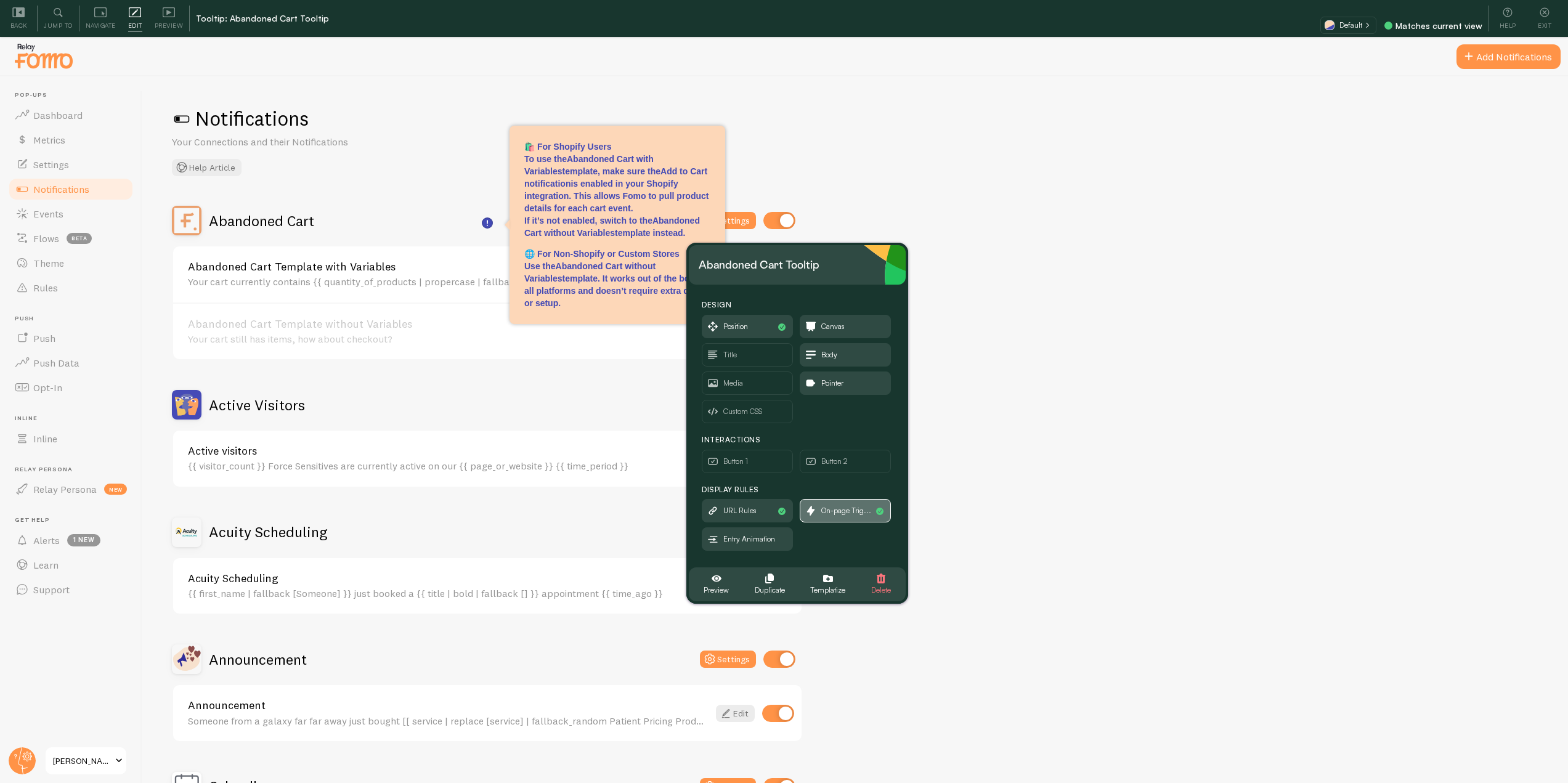
click at [826, 514] on span "On-page Trig..." at bounding box center [845, 510] width 50 height 13
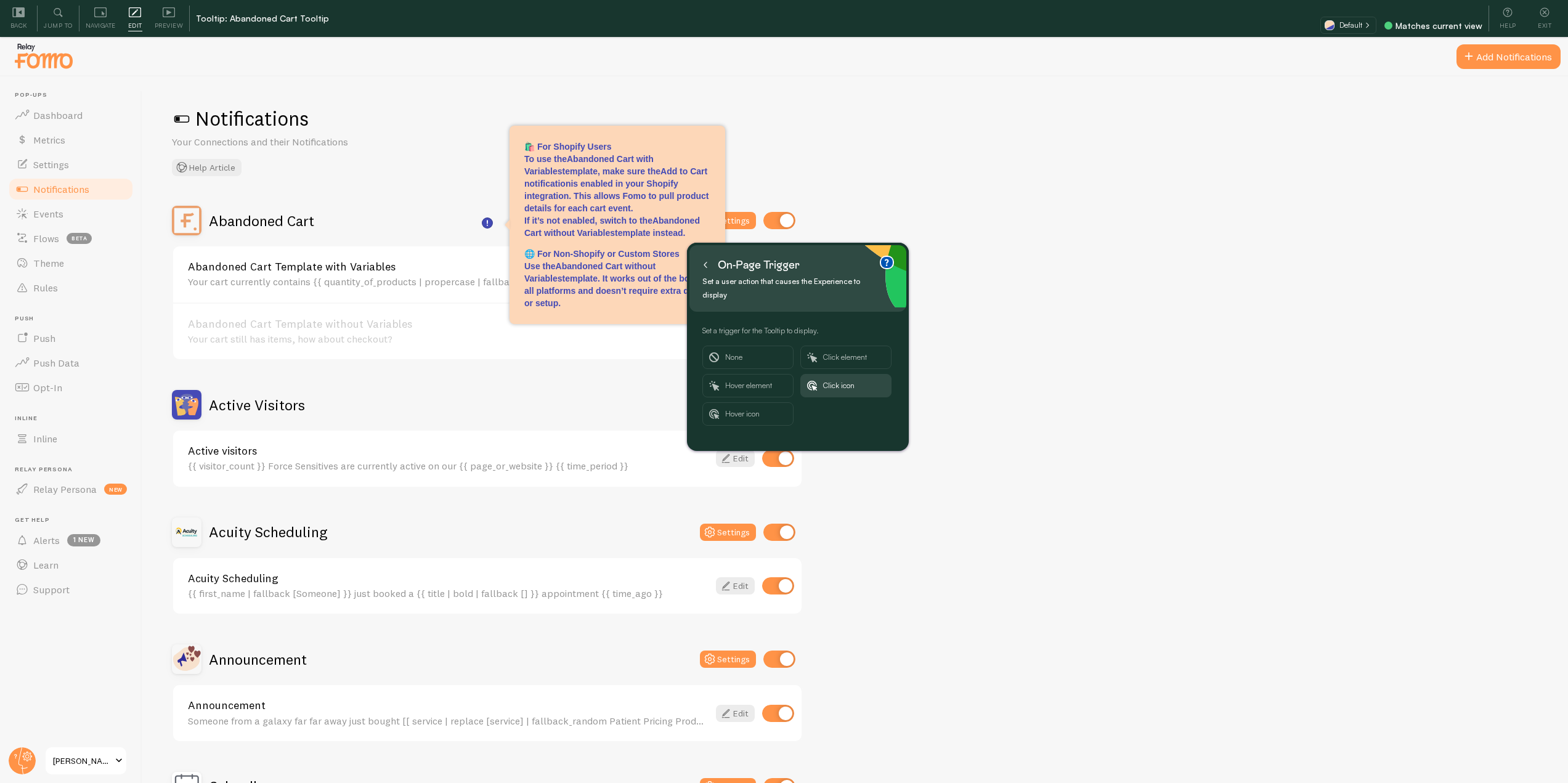
click at [712, 265] on div "On-page trigger" at bounding box center [751, 264] width 104 height 20
click at [702, 260] on button at bounding box center [705, 264] width 13 height 20
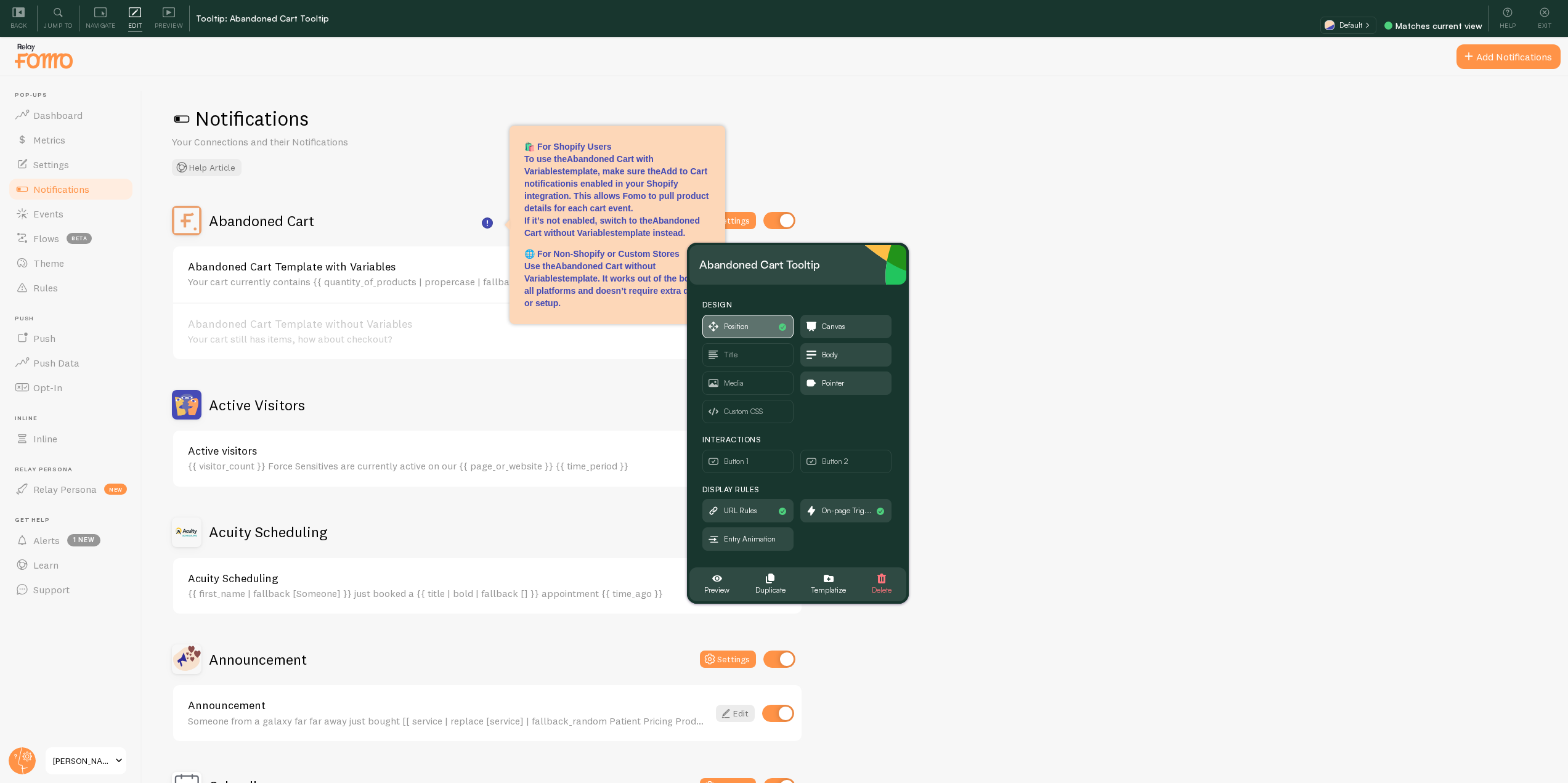
click at [753, 322] on span "Position" at bounding box center [748, 327] width 90 height 22
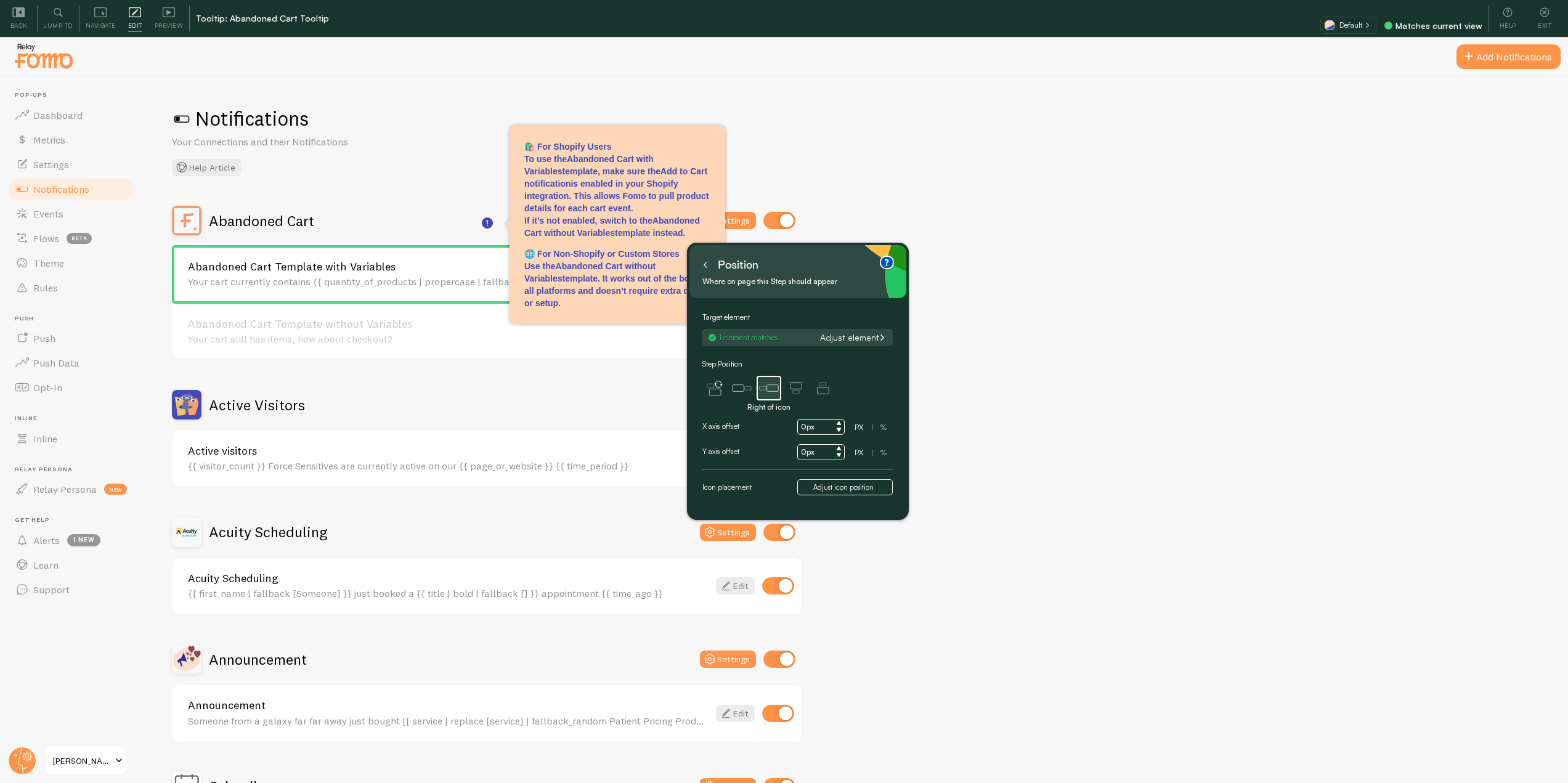
click at [708, 262] on button at bounding box center [705, 264] width 13 height 20
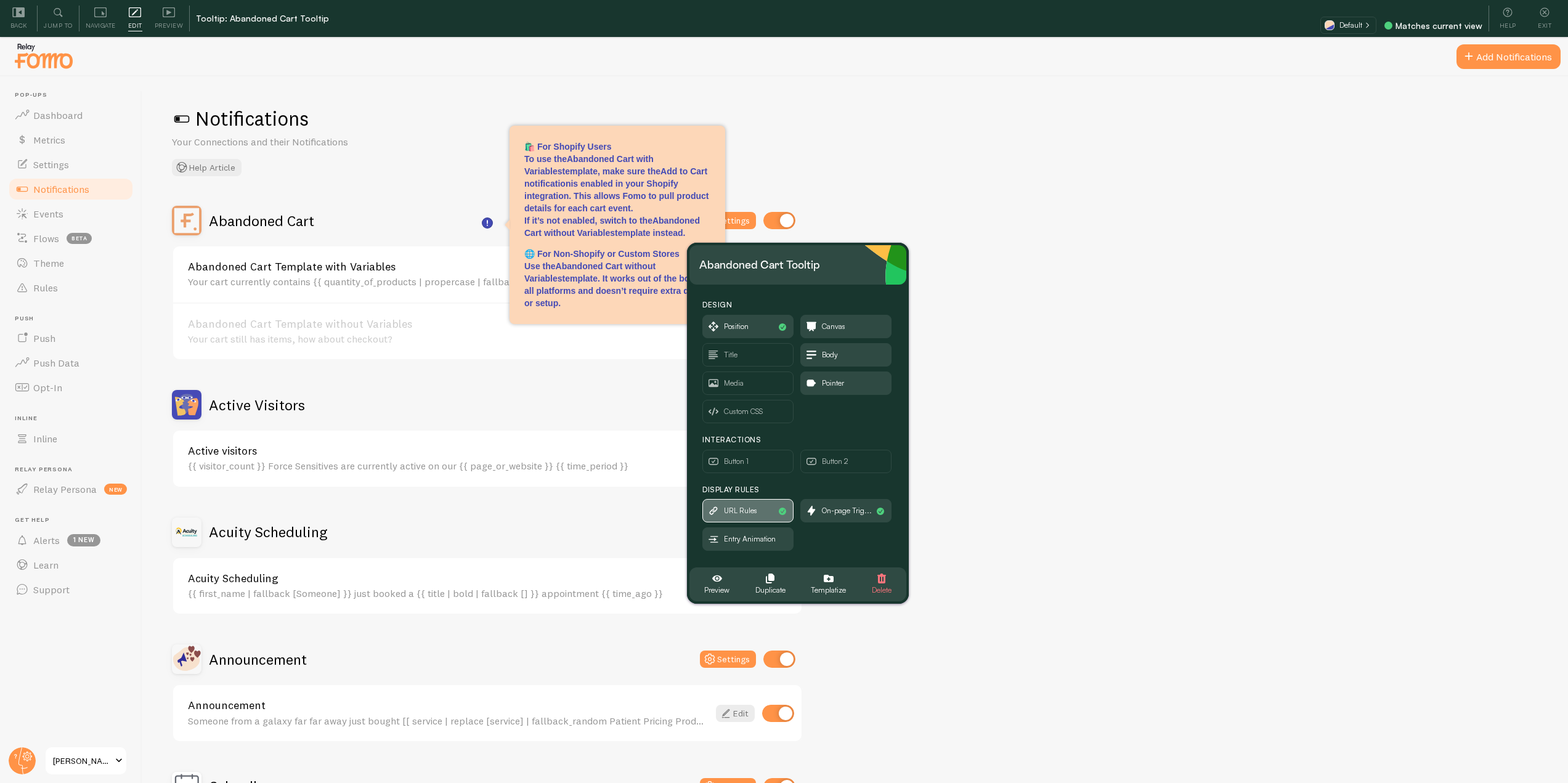
click at [756, 516] on span "URL Rules" at bounding box center [741, 510] width 33 height 13
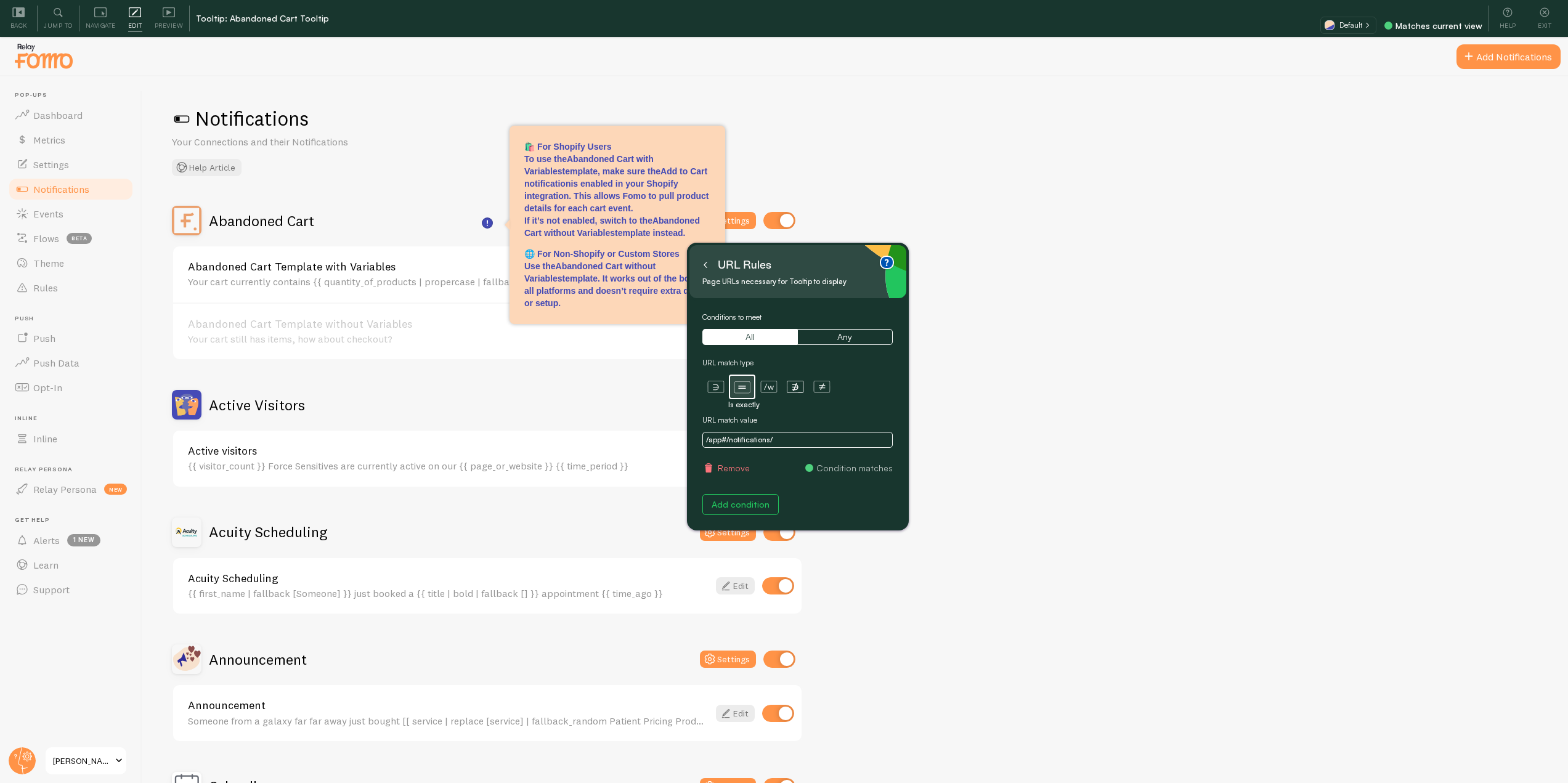
click at [704, 264] on icon at bounding box center [705, 265] width 6 height 6
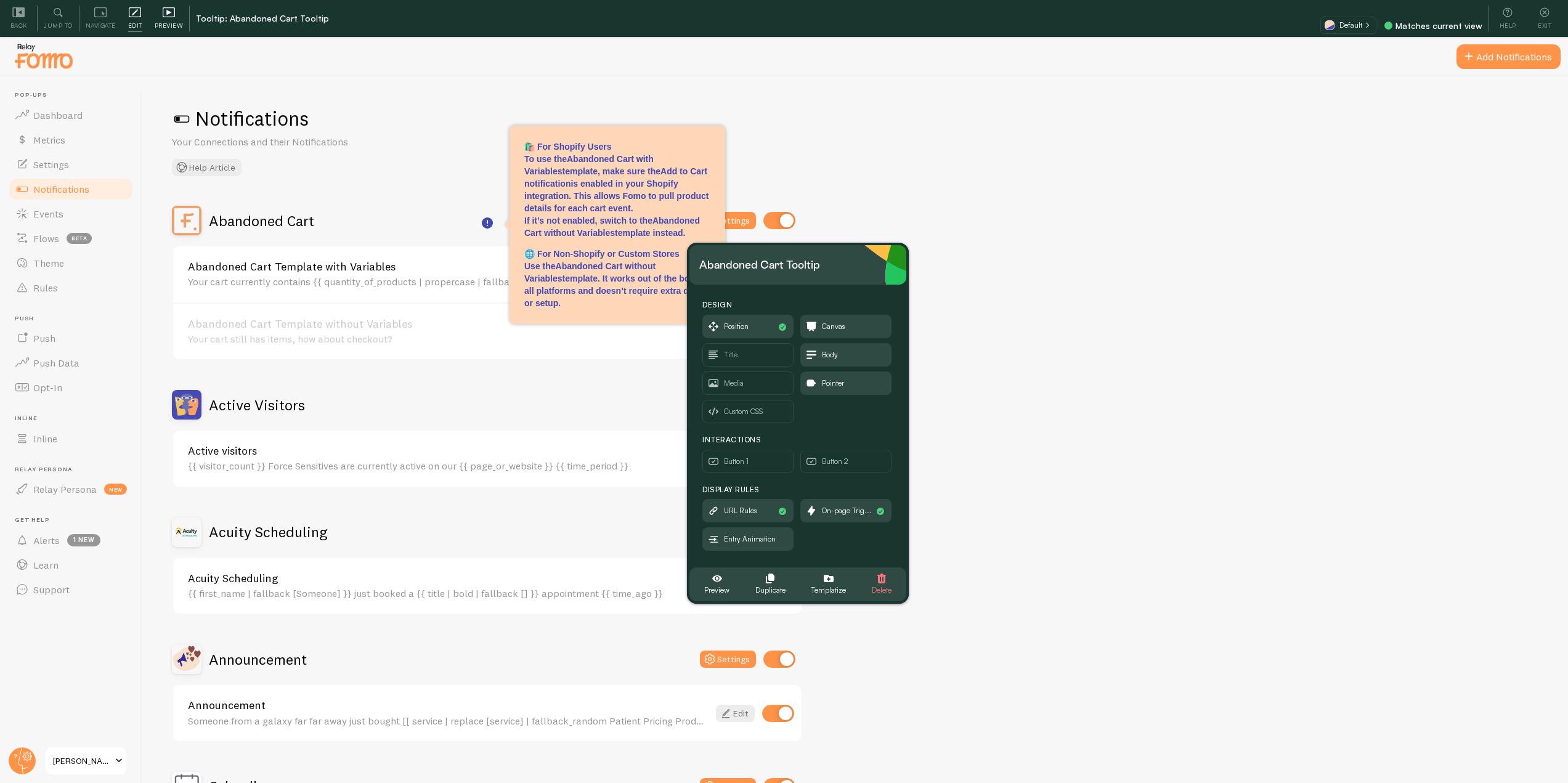
click at [173, 24] on span "Preview" at bounding box center [168, 25] width 29 height 12
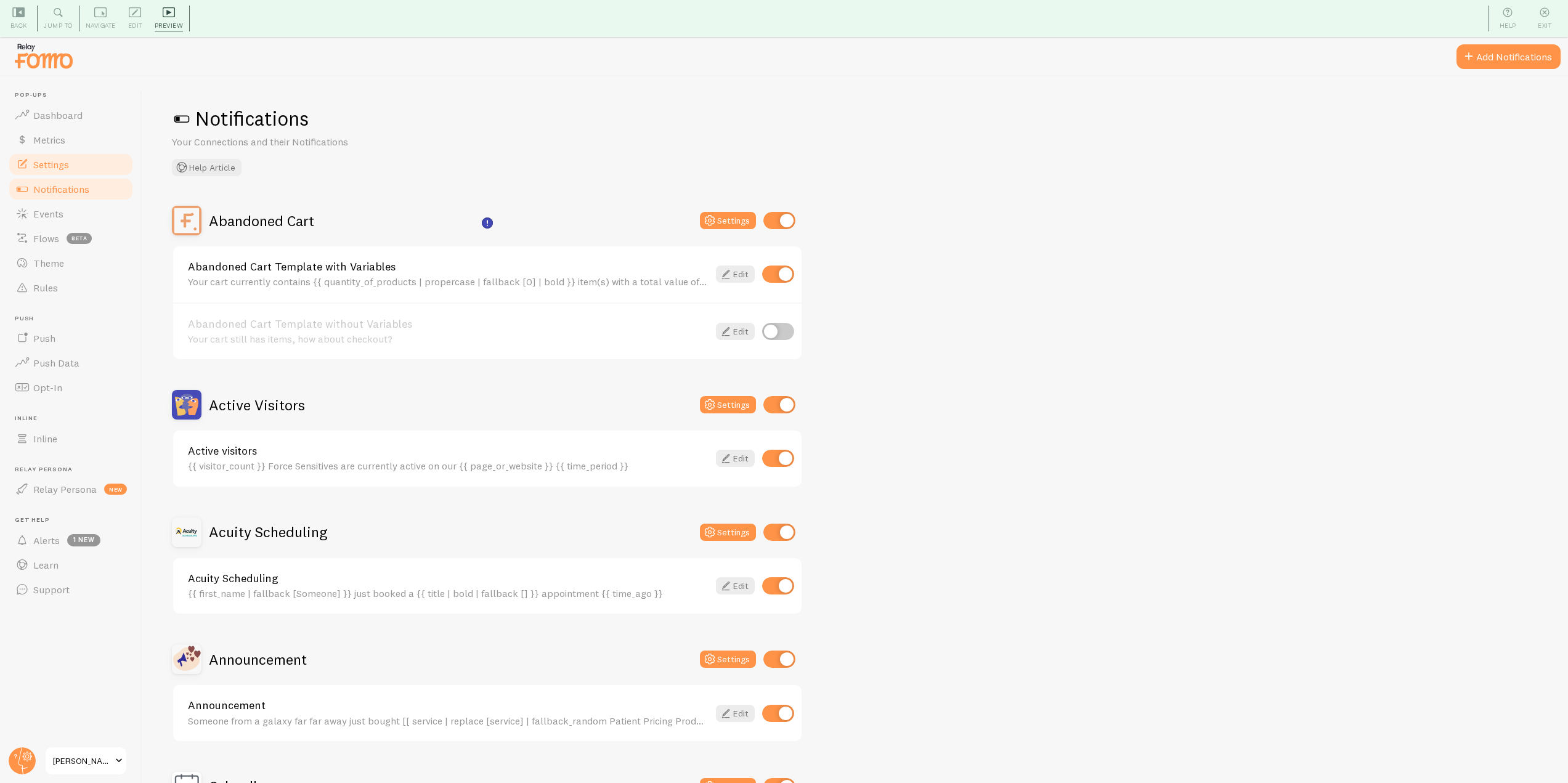
click at [83, 168] on link "Settings" at bounding box center [70, 164] width 127 height 24
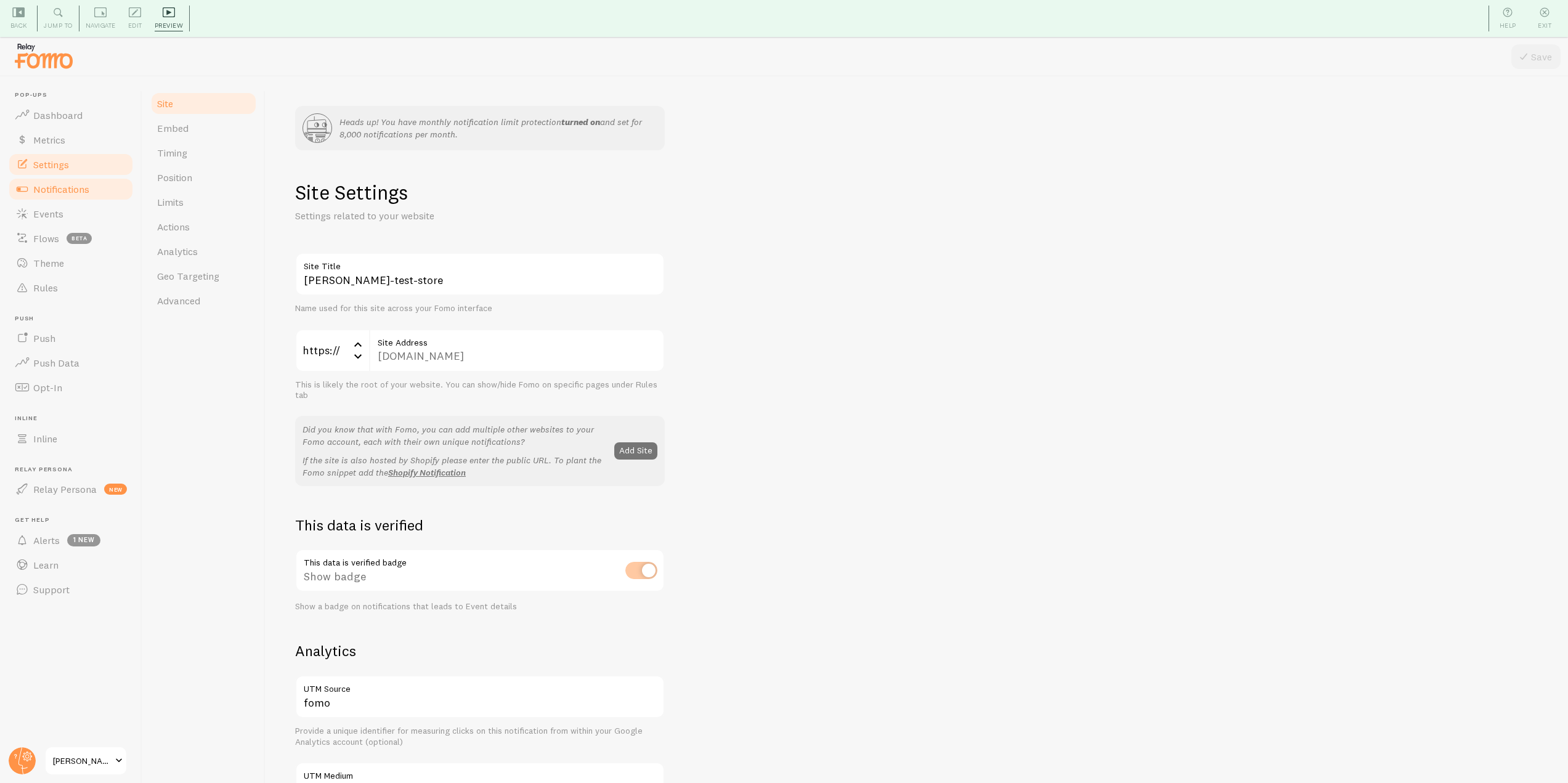
click at [77, 194] on span "Notifications" at bounding box center [61, 189] width 56 height 13
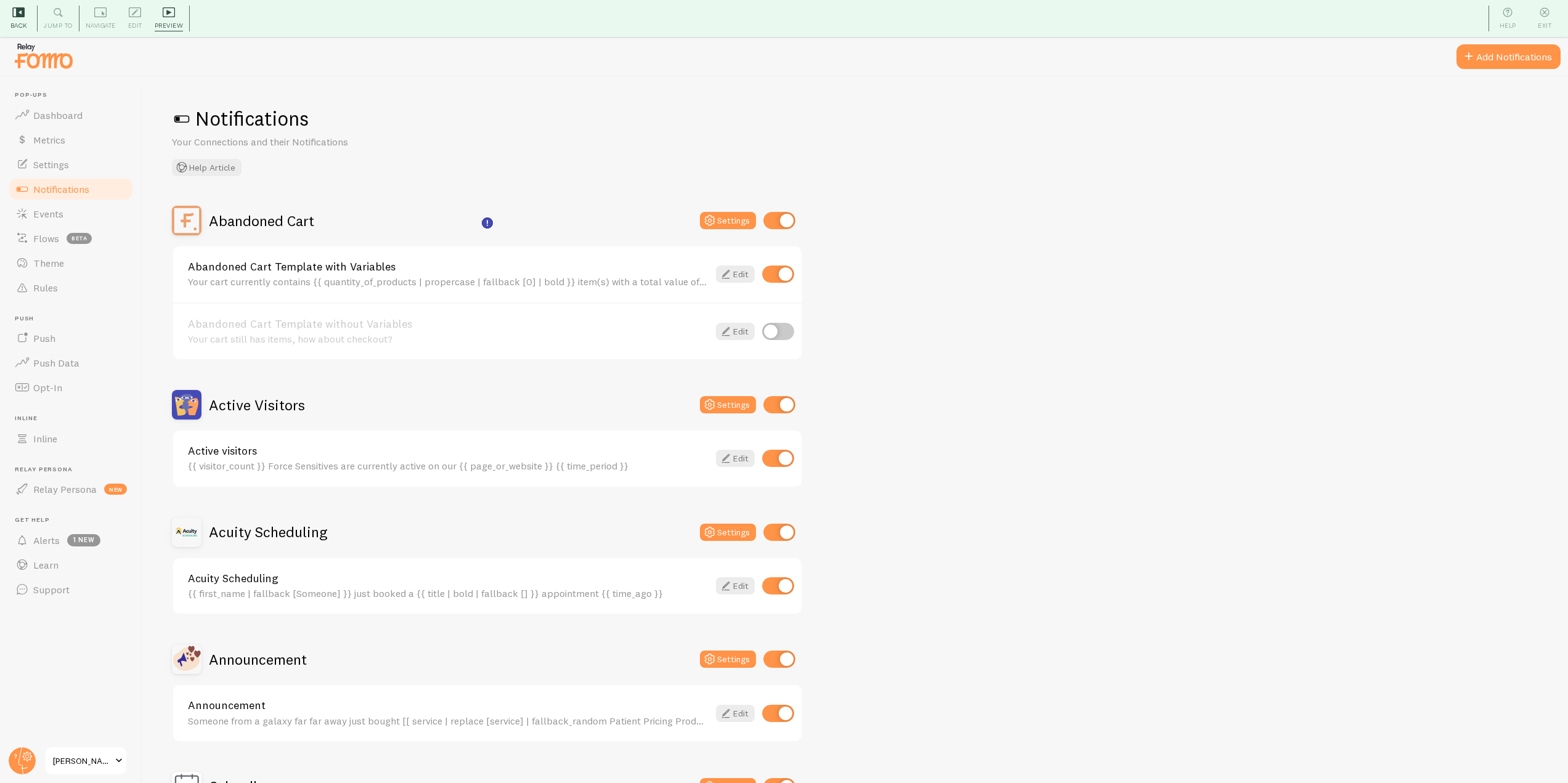
click at [24, 15] on icon at bounding box center [19, 12] width 13 height 10
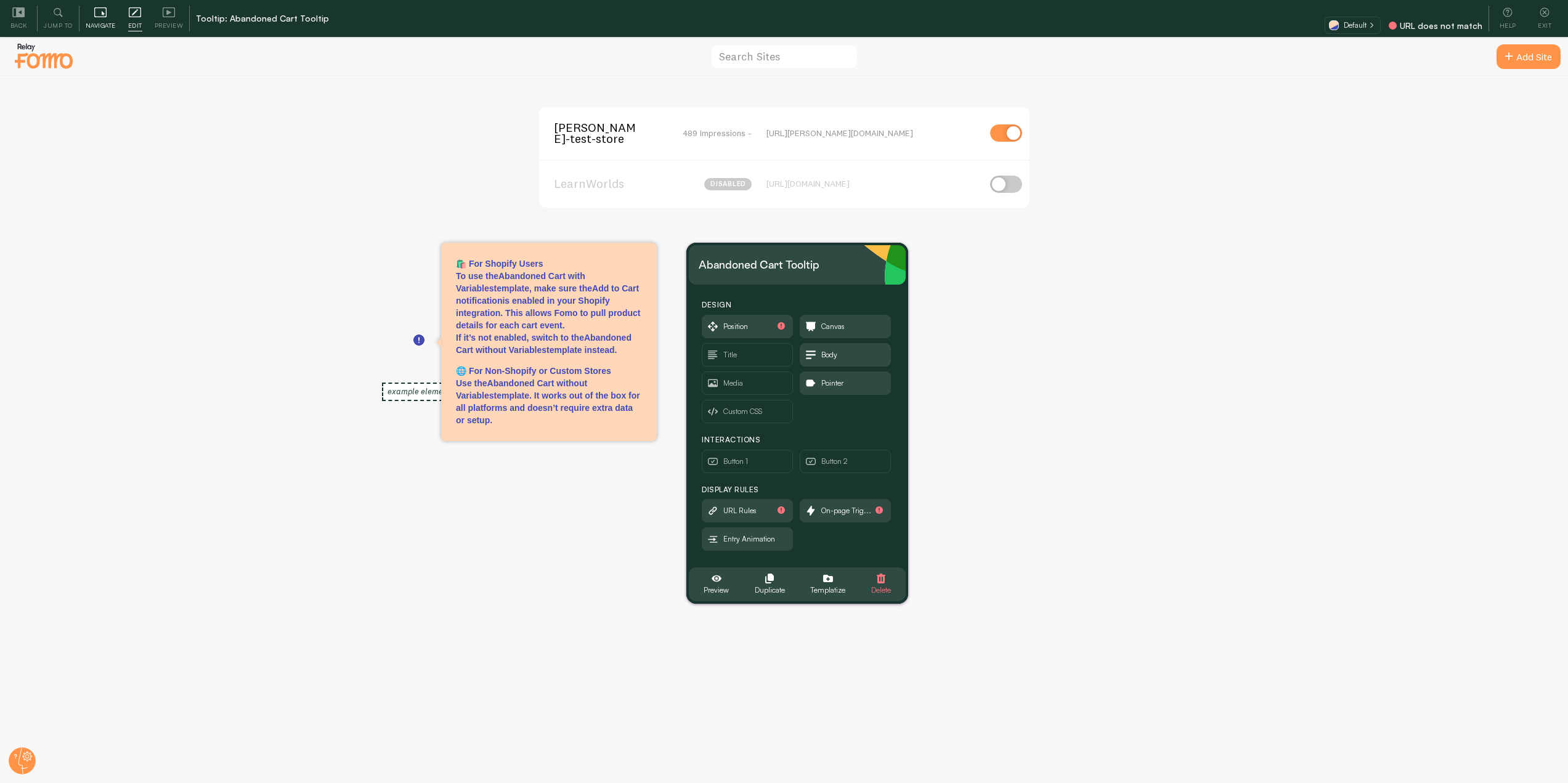
click at [101, 22] on span "Navigate" at bounding box center [101, 25] width 30 height 12
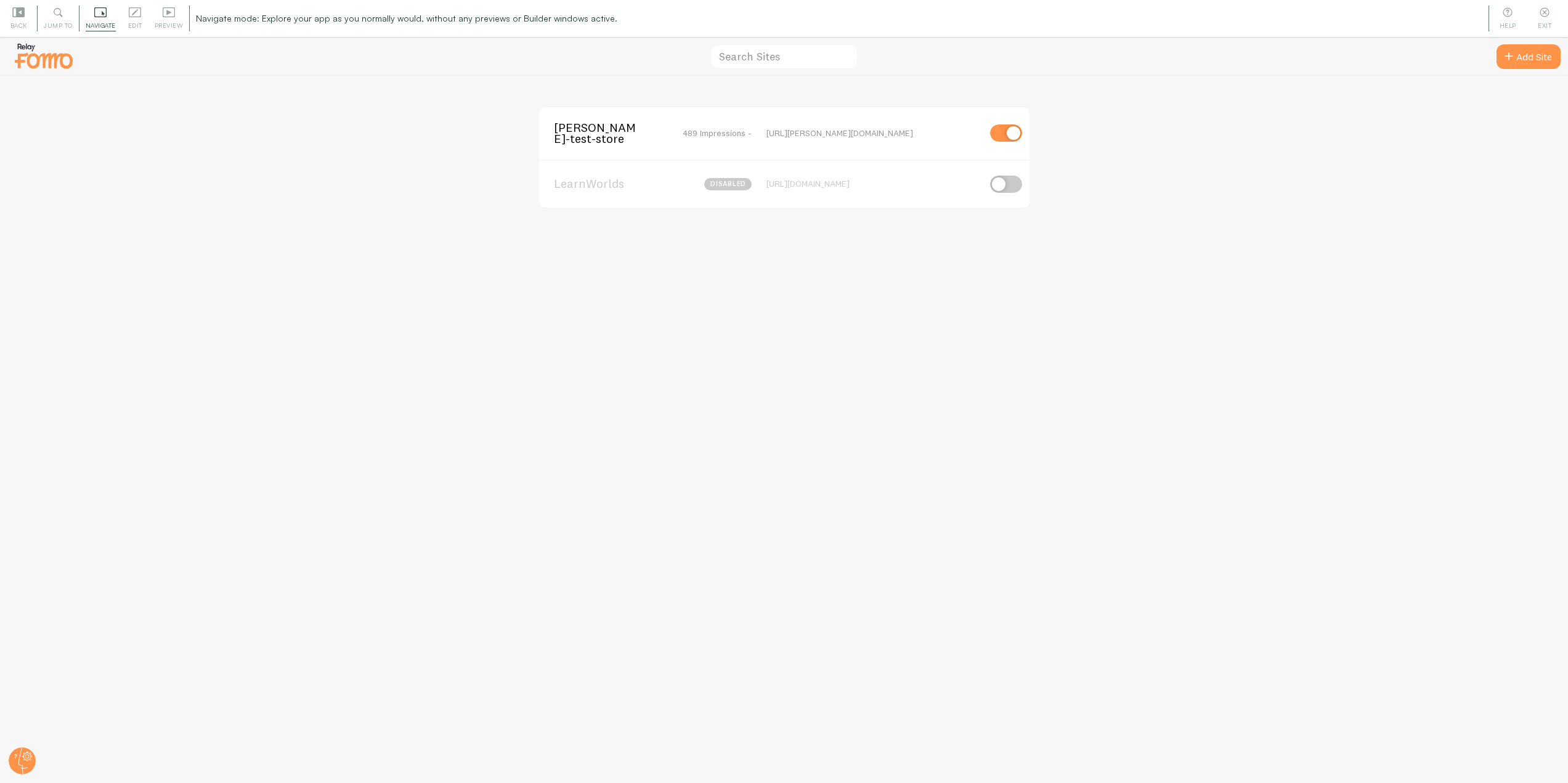
click at [552, 131] on div "[PERSON_NAME]-test-store 489 Impressions - [URL][PERSON_NAME][DOMAIN_NAME]" at bounding box center [784, 133] width 490 height 53
click at [578, 140] on span "[PERSON_NAME]-test-store" at bounding box center [604, 133] width 99 height 23
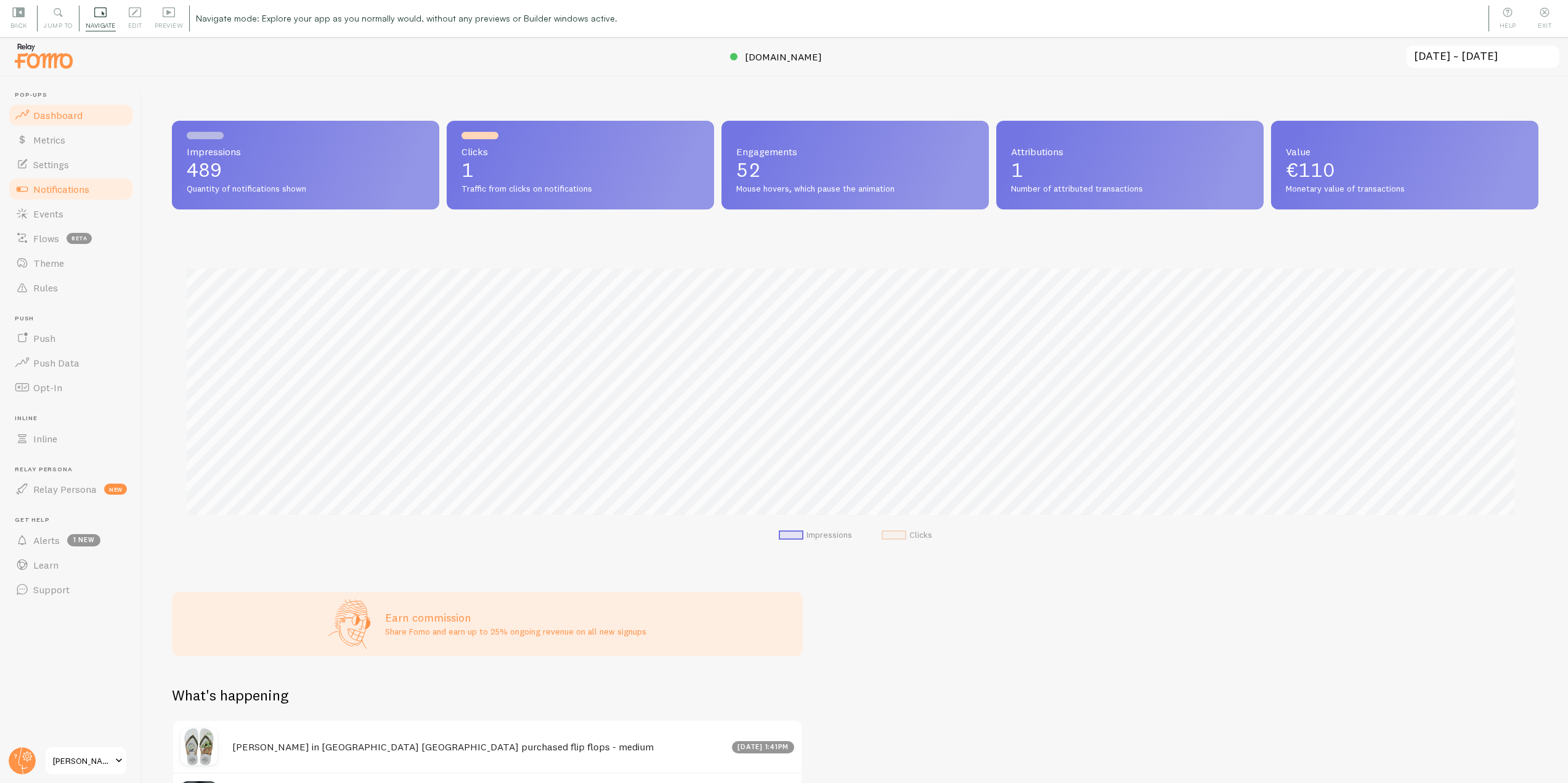
scroll to position [323, 1358]
click at [90, 194] on link "Notifications" at bounding box center [70, 189] width 127 height 24
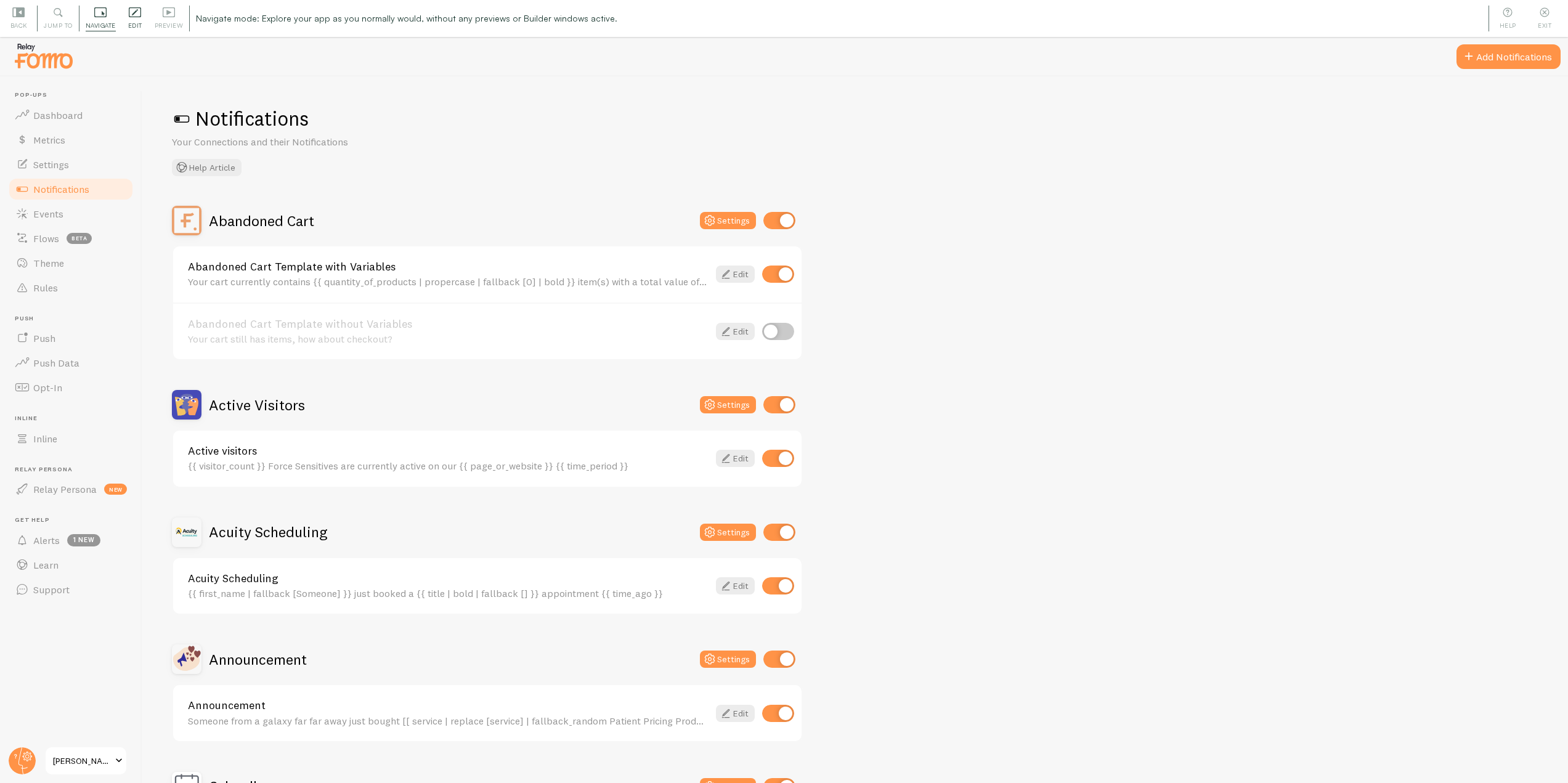
click at [126, 25] on div "Edit Editing is locked and can only be edited by [PERSON_NAME] & Designers" at bounding box center [135, 18] width 27 height 26
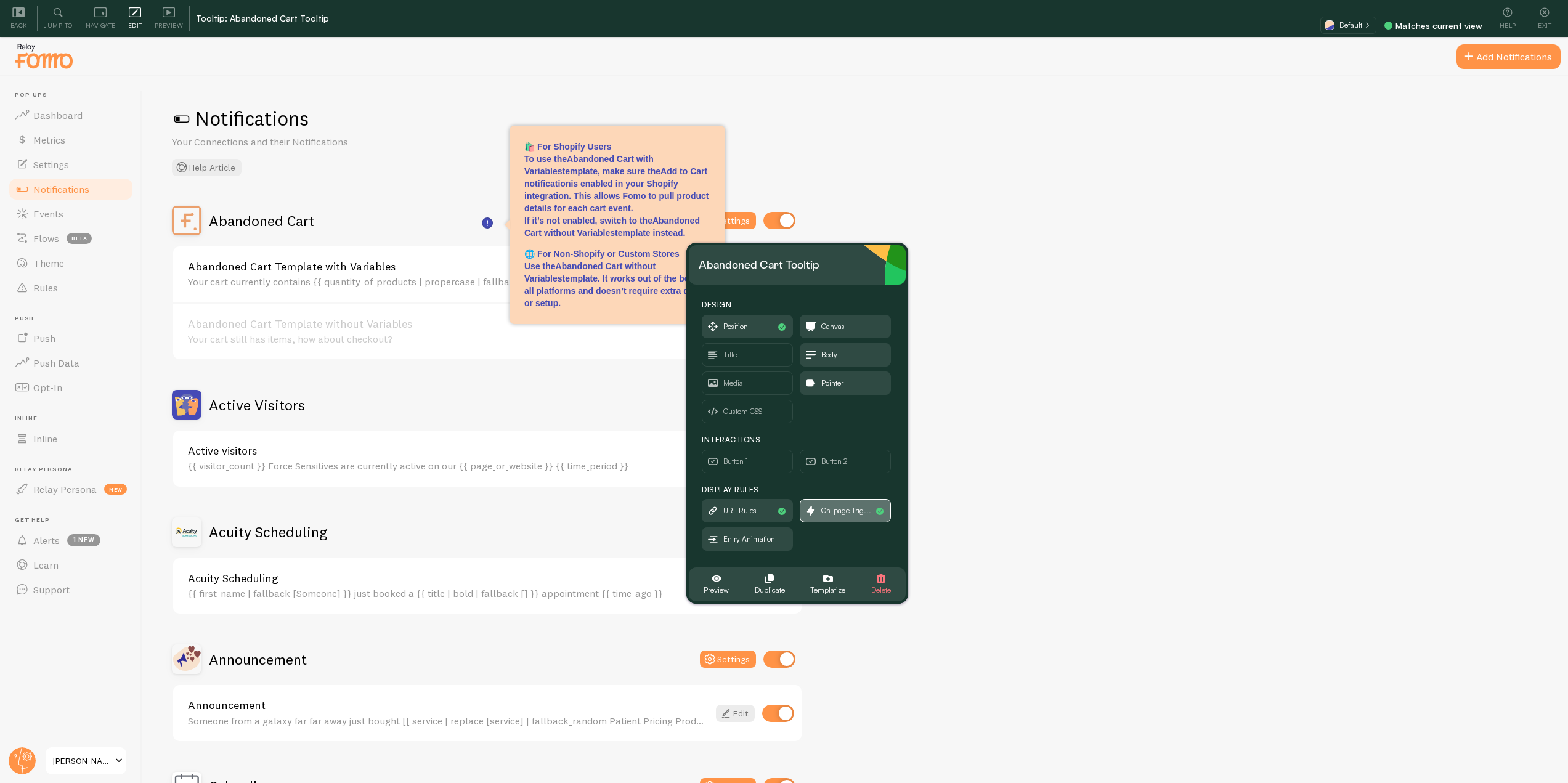
click at [847, 518] on span "On-page Trig..." at bounding box center [845, 511] width 90 height 22
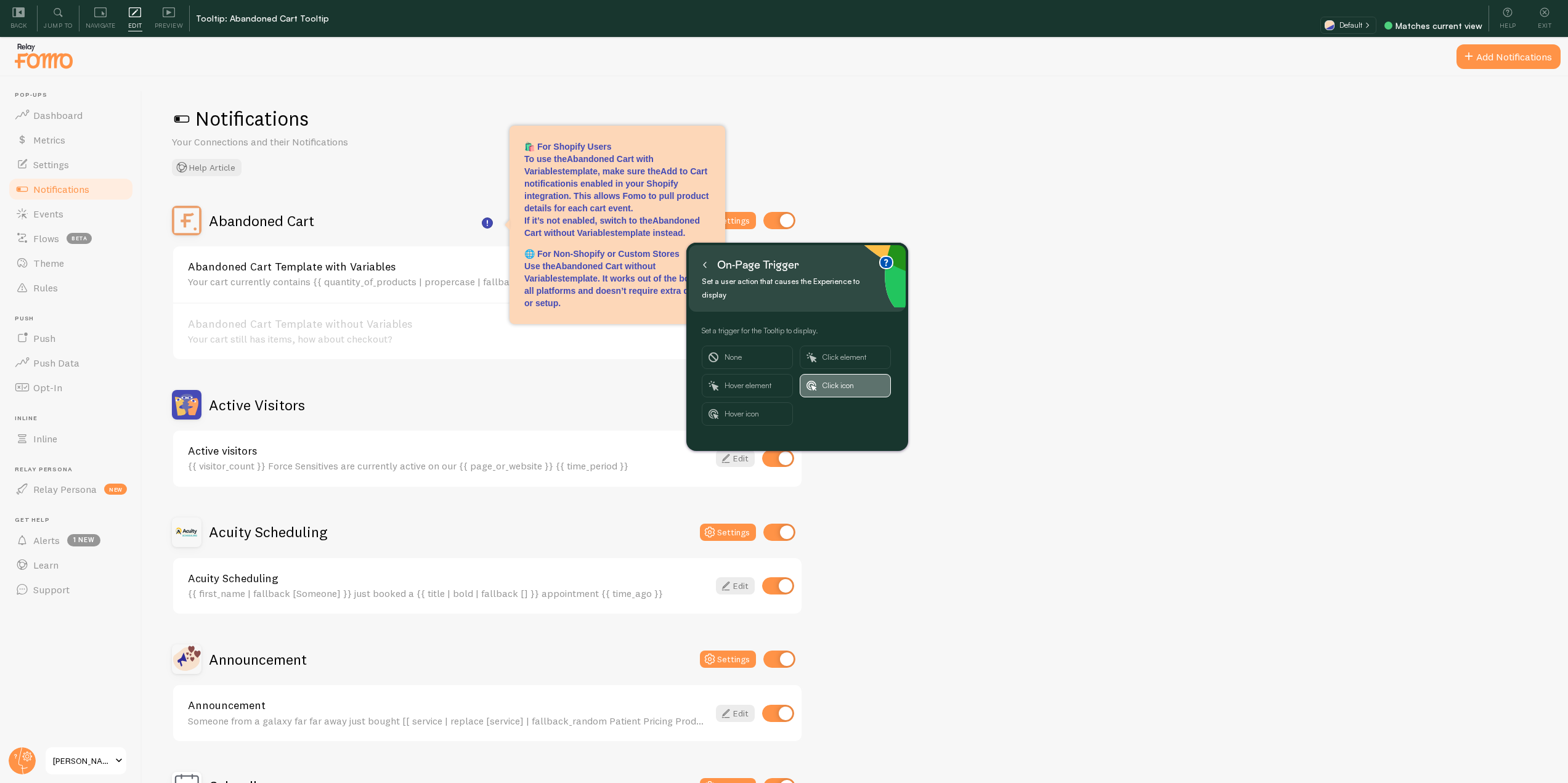
click at [830, 375] on span "Click icon" at bounding box center [853, 386] width 61 height 22
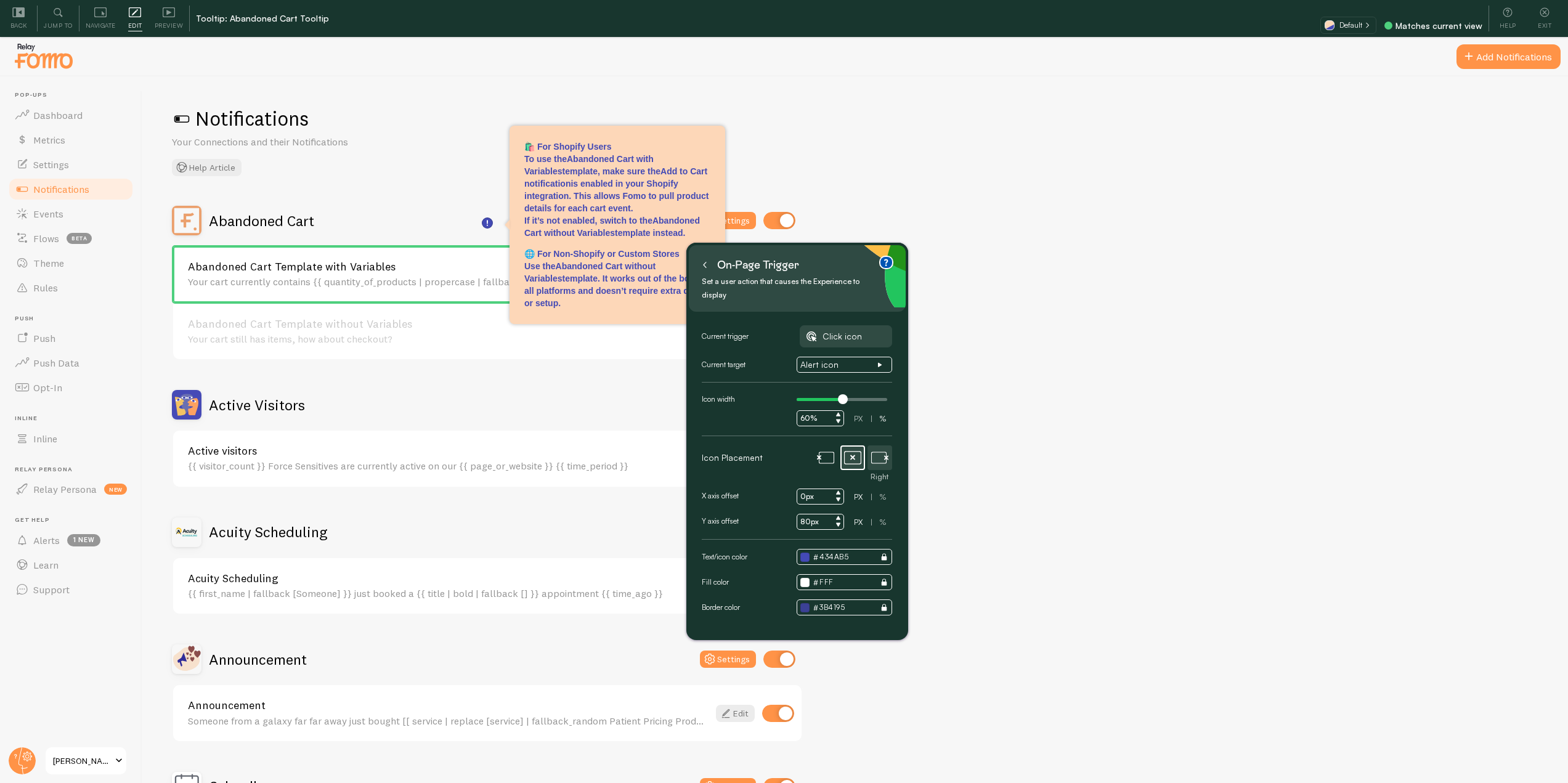
click at [874, 449] on icon at bounding box center [880, 458] width 17 height 17
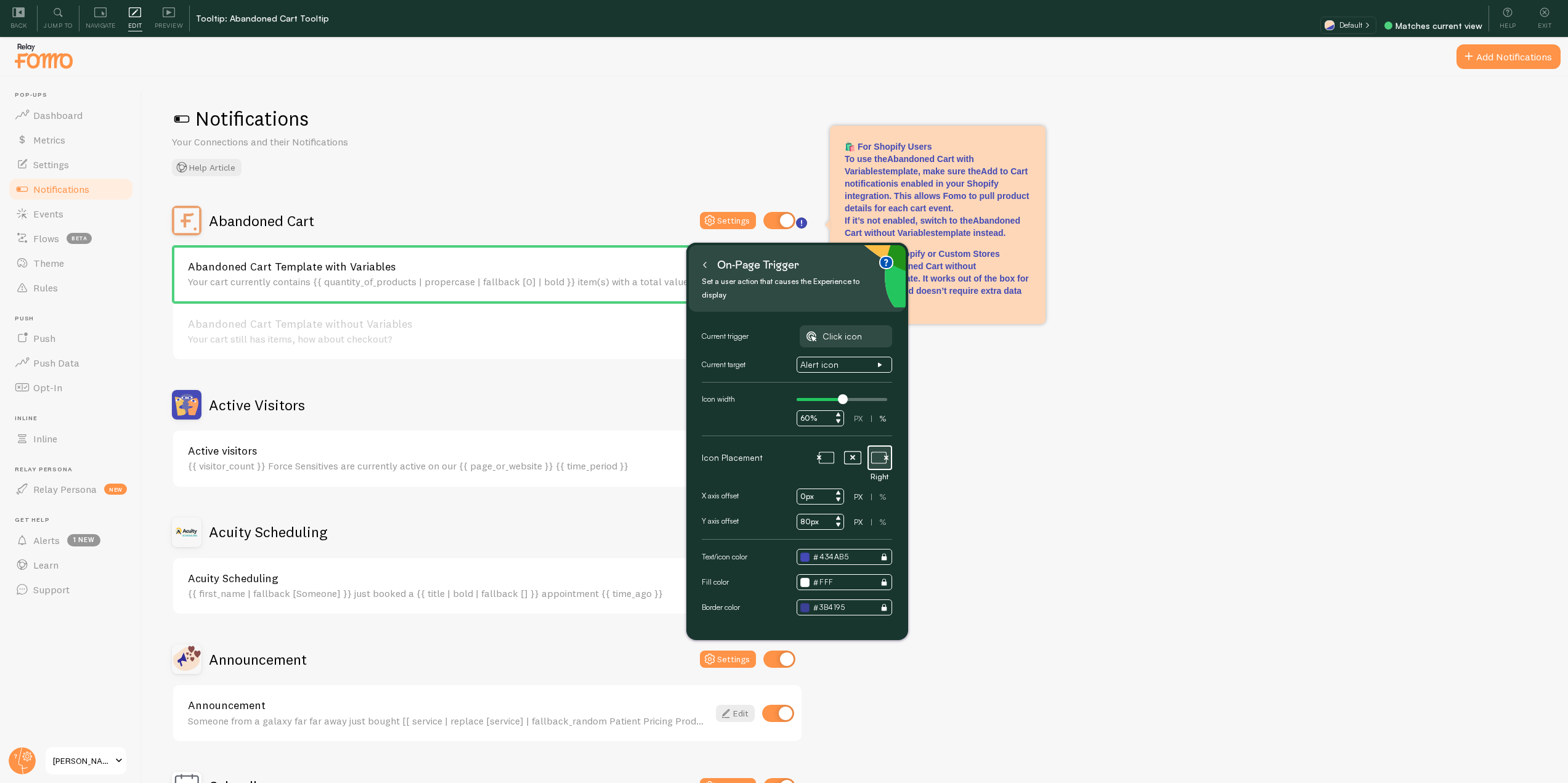
click at [800, 489] on input "0px" at bounding box center [820, 497] width 47 height 16
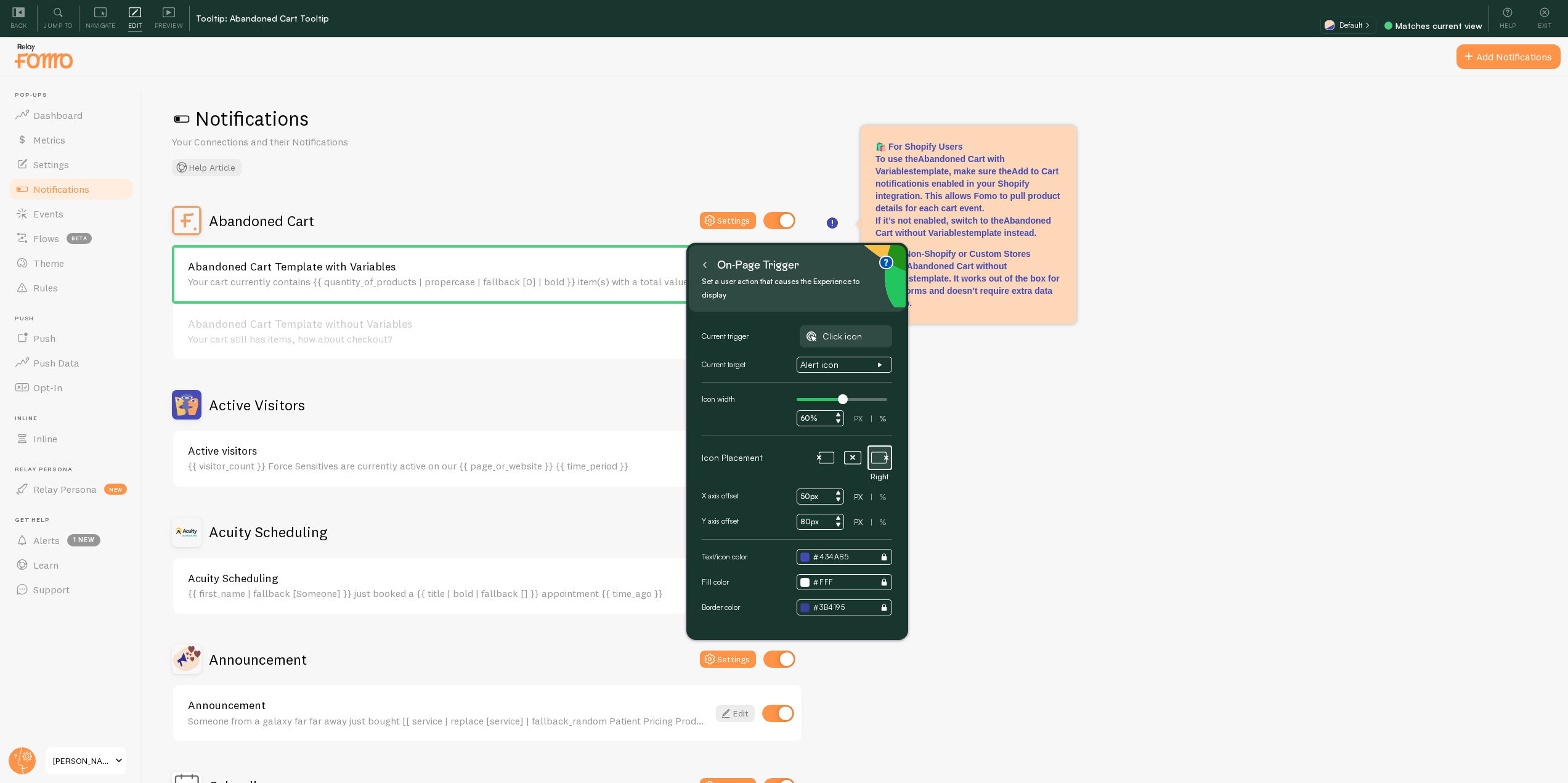
type input "50px"
click at [807, 514] on input "80px" at bounding box center [820, 522] width 47 height 16
type input "86px"
click at [701, 263] on button at bounding box center [705, 264] width 13 height 20
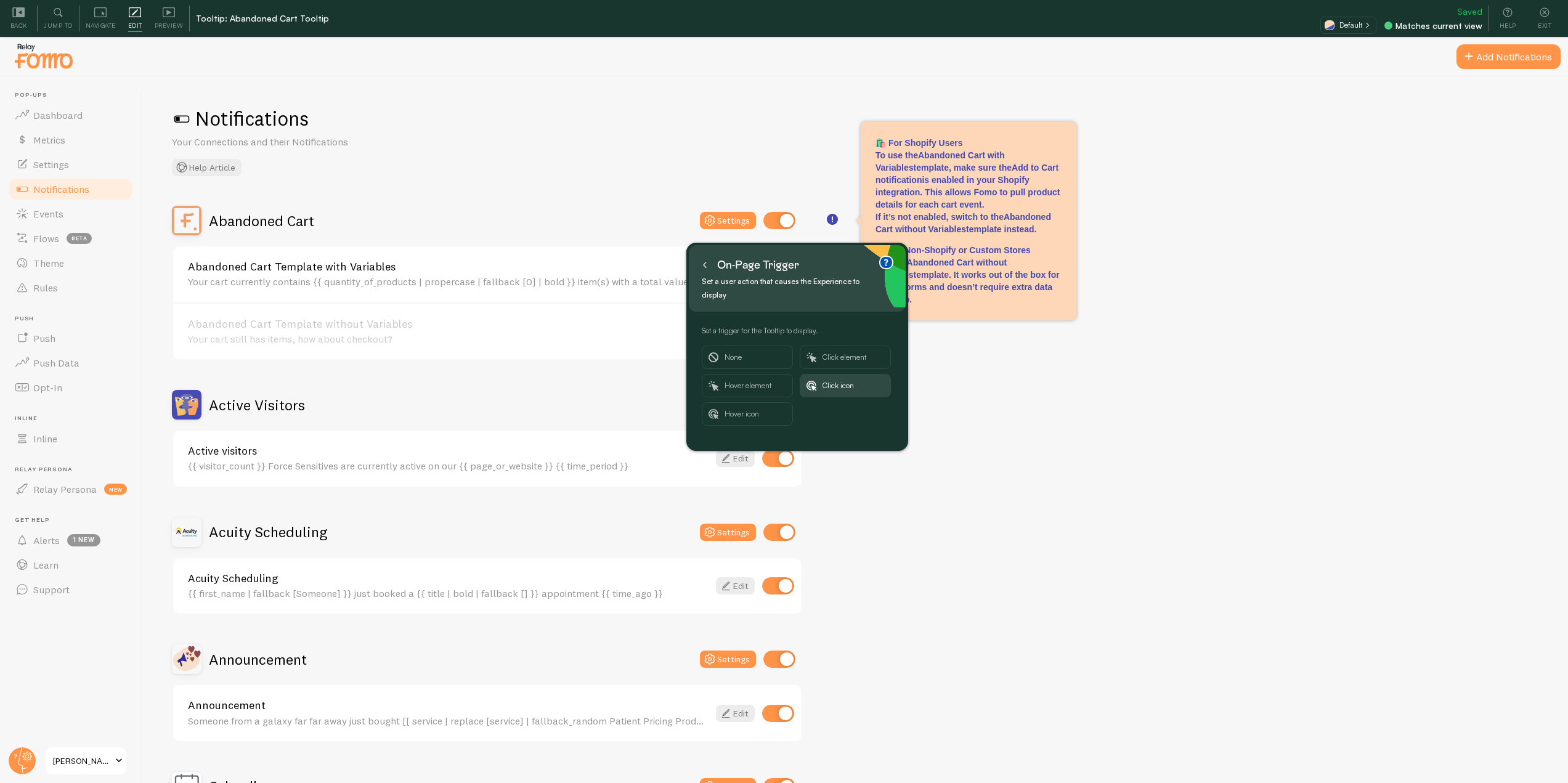
click at [702, 268] on icon at bounding box center [705, 265] width 6 height 6
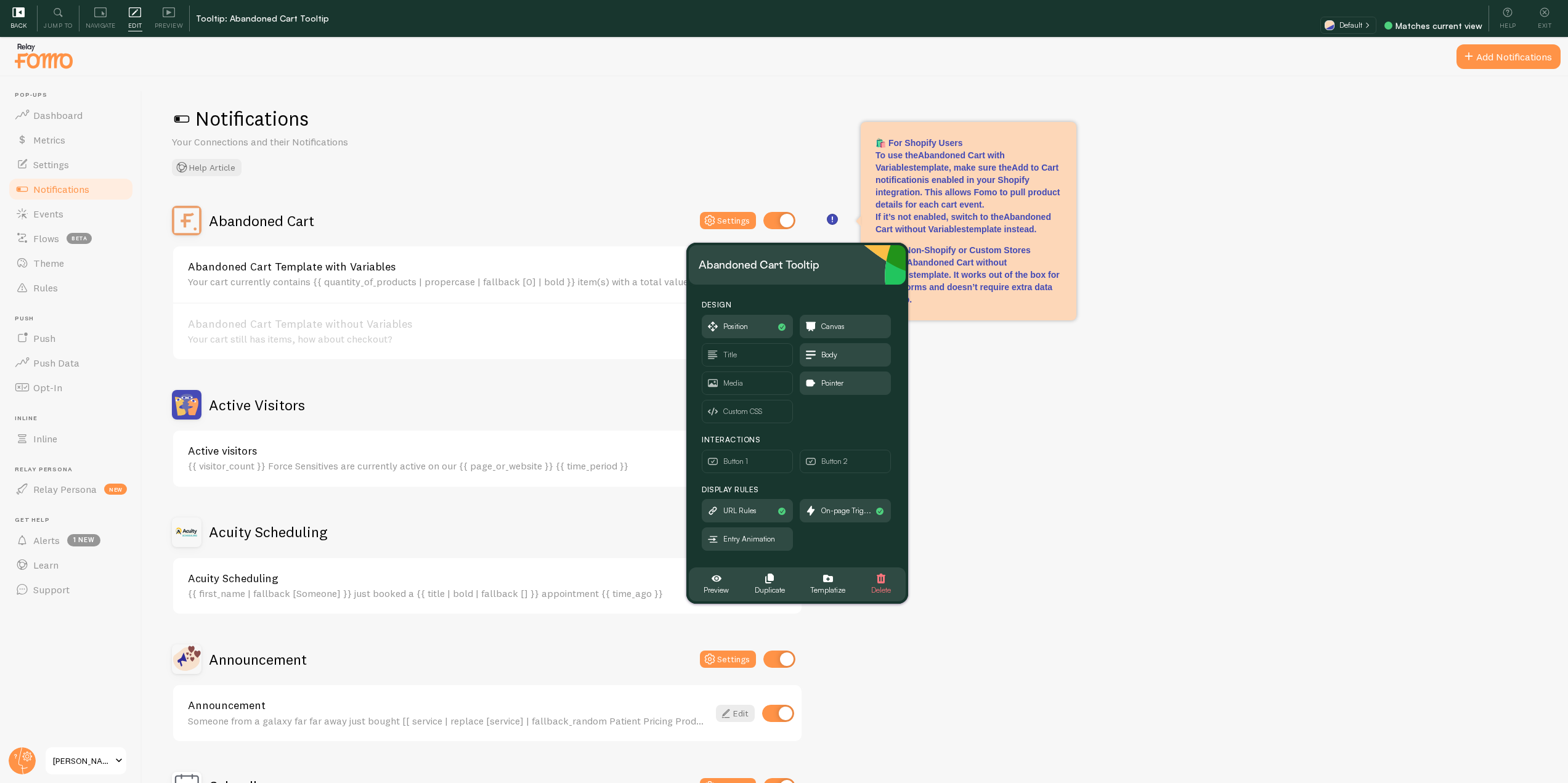
click at [18, 21] on span "Back" at bounding box center [18, 25] width 17 height 12
